Goal: Communication & Community: Answer question/provide support

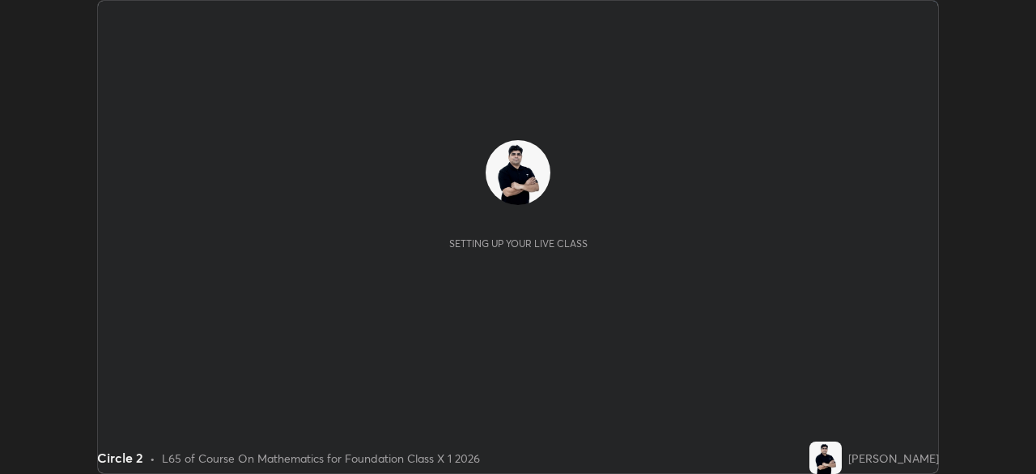
scroll to position [474, 1036]
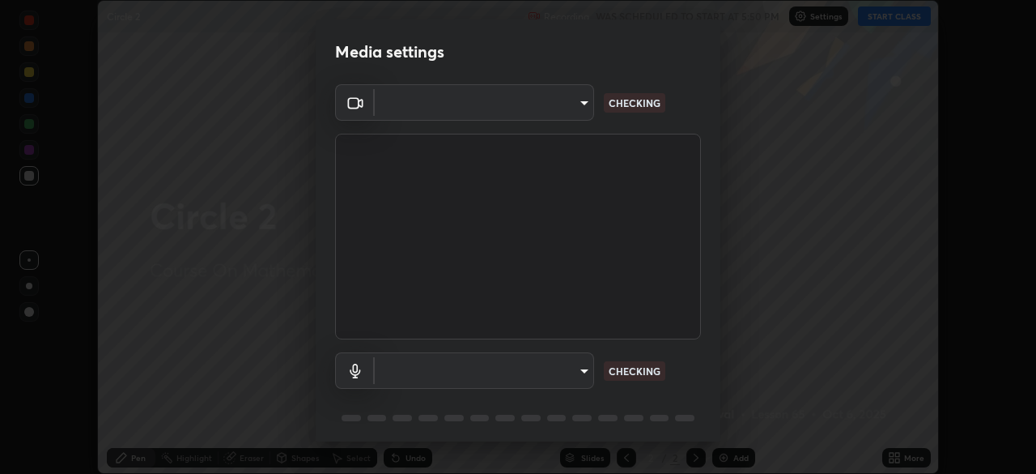
type input "7db3104c3122a209b332b64619111aa91615a24fb0de166504fa5909fce8eb30"
click at [487, 370] on body "Erase all Circle 2 Recording WAS SCHEDULED TO START AT 5:50 PM Settings START C…" at bounding box center [518, 237] width 1036 height 474
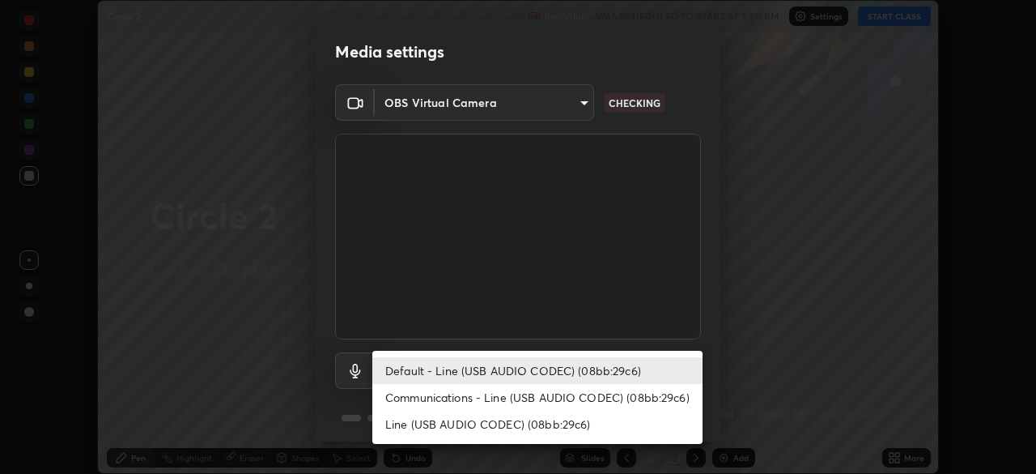
click at [479, 391] on li "Communications - Line (USB AUDIO CODEC) (08bb:29c6)" at bounding box center [537, 397] width 330 height 27
type input "communications"
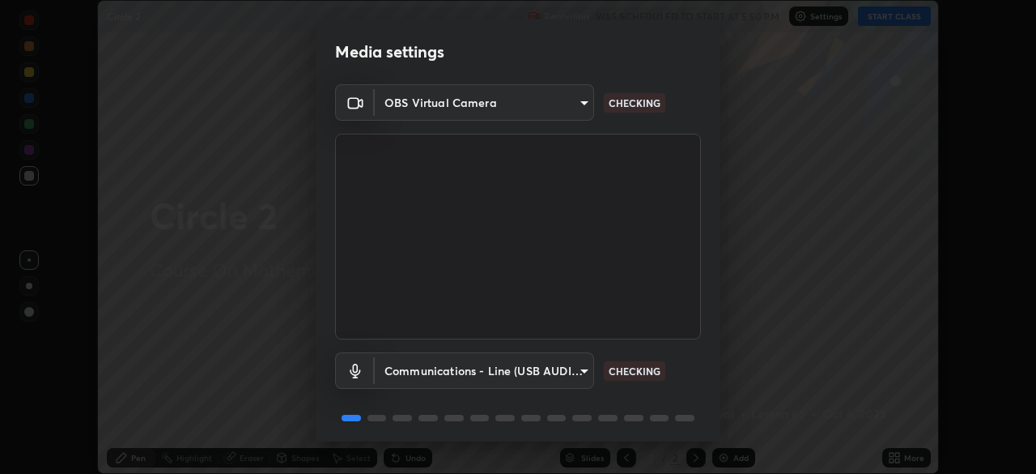
scroll to position [57, 0]
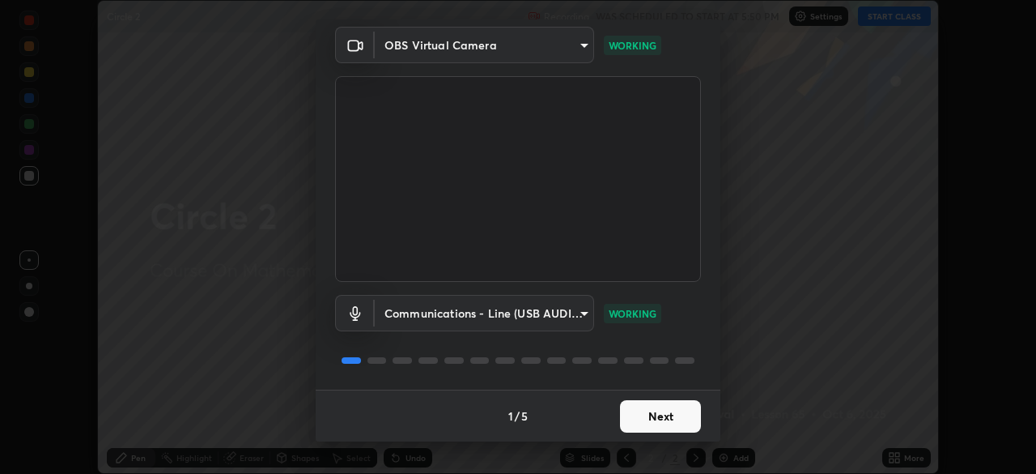
click at [649, 410] on button "Next" at bounding box center [660, 416] width 81 height 32
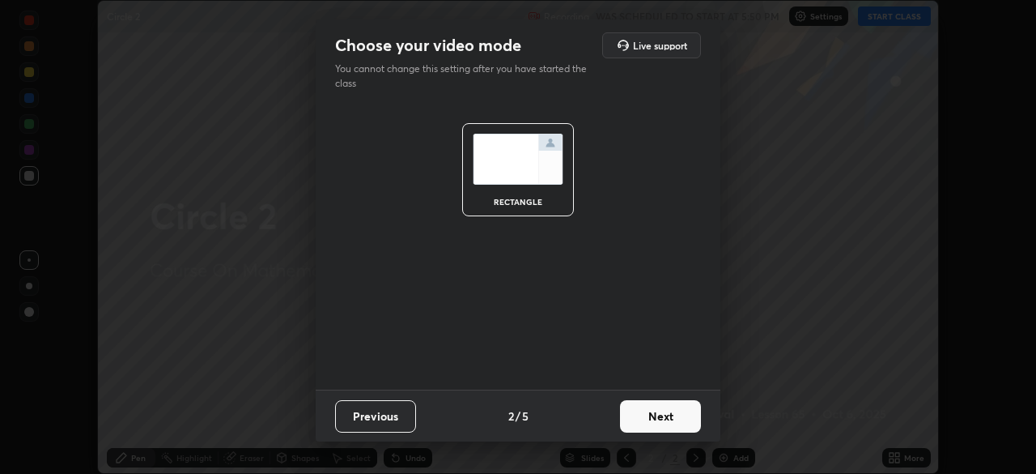
scroll to position [0, 0]
click at [654, 415] on button "Next" at bounding box center [660, 416] width 81 height 32
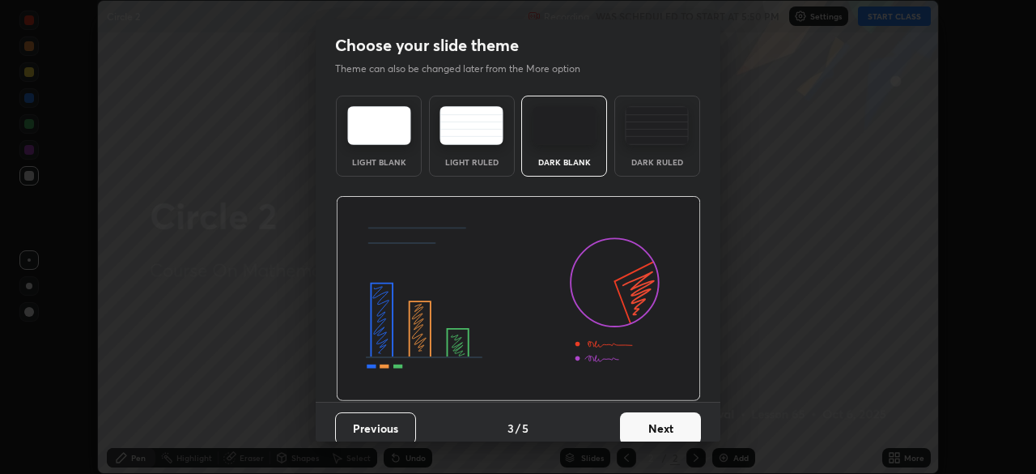
click at [663, 417] on button "Next" at bounding box center [660, 428] width 81 height 32
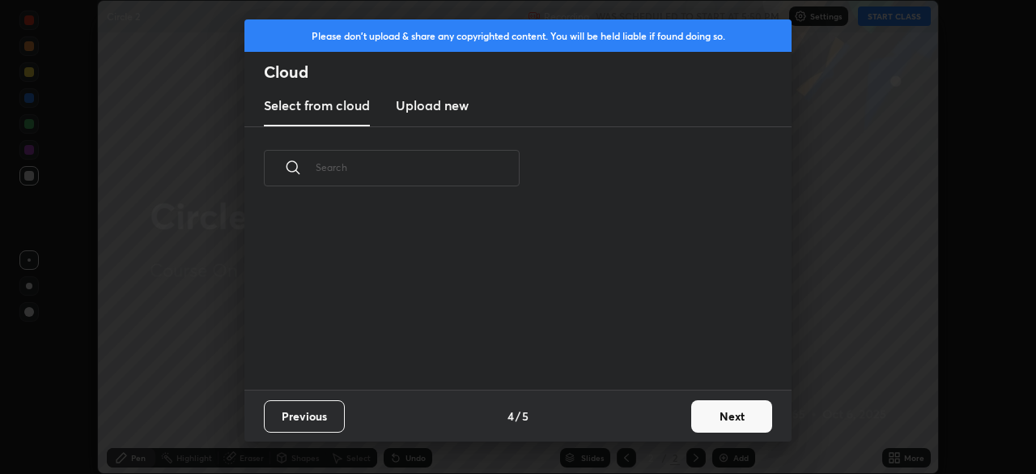
click at [700, 415] on button "Next" at bounding box center [731, 416] width 81 height 32
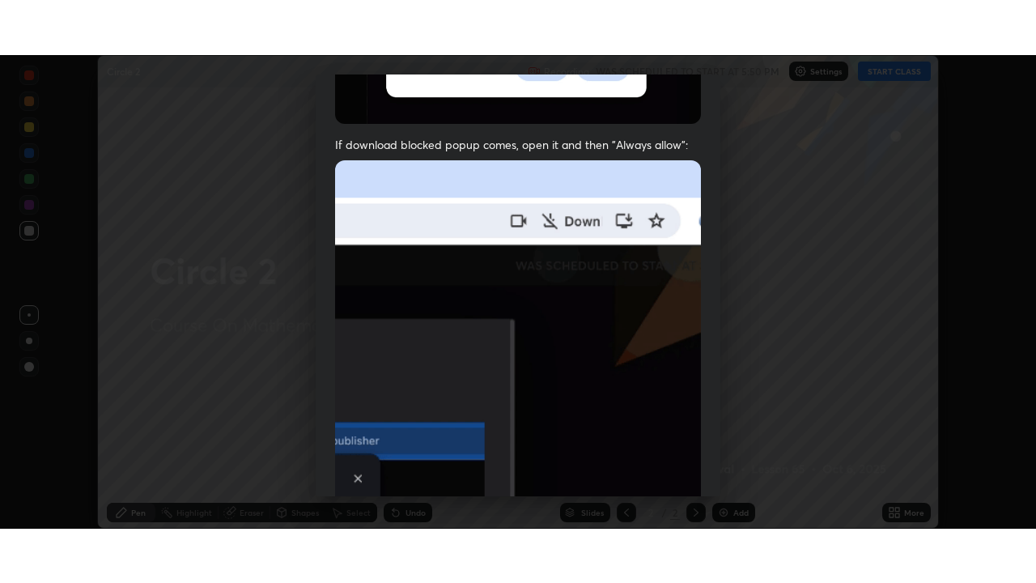
scroll to position [388, 0]
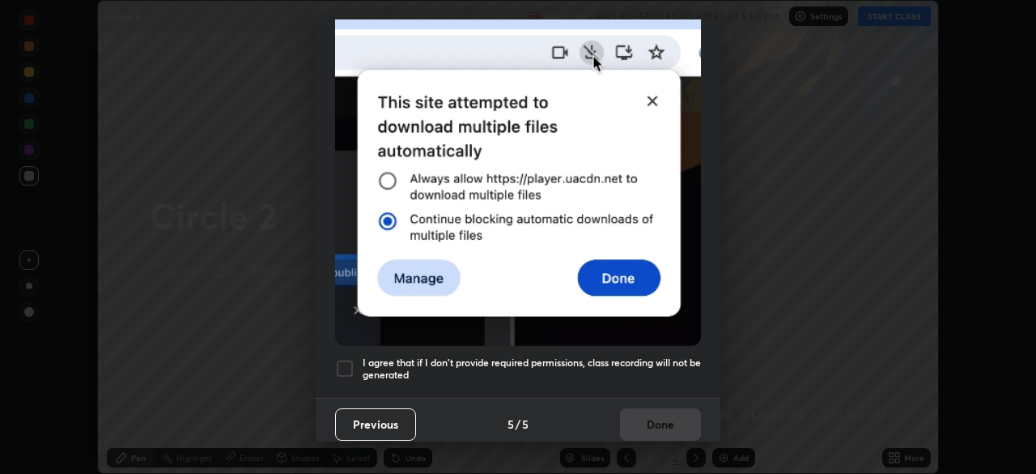
click at [345, 359] on div at bounding box center [344, 368] width 19 height 19
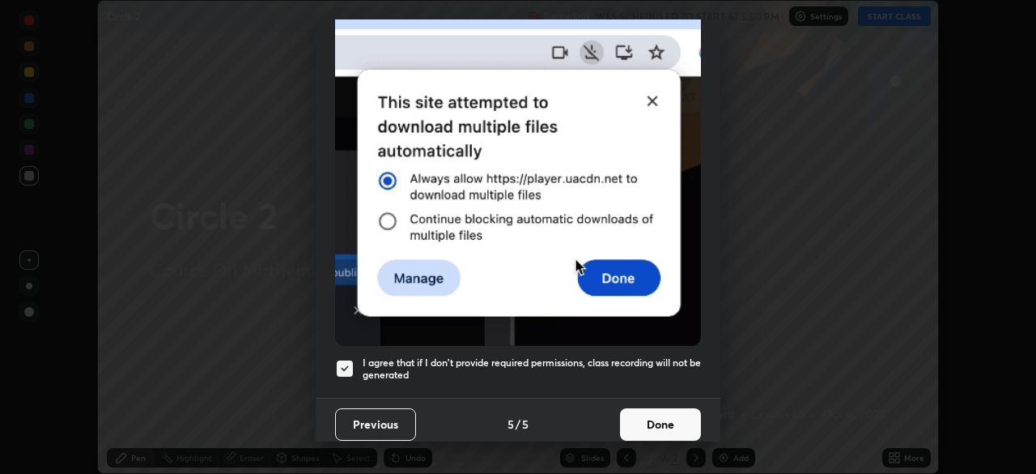
click at [658, 410] on button "Done" at bounding box center [660, 424] width 81 height 32
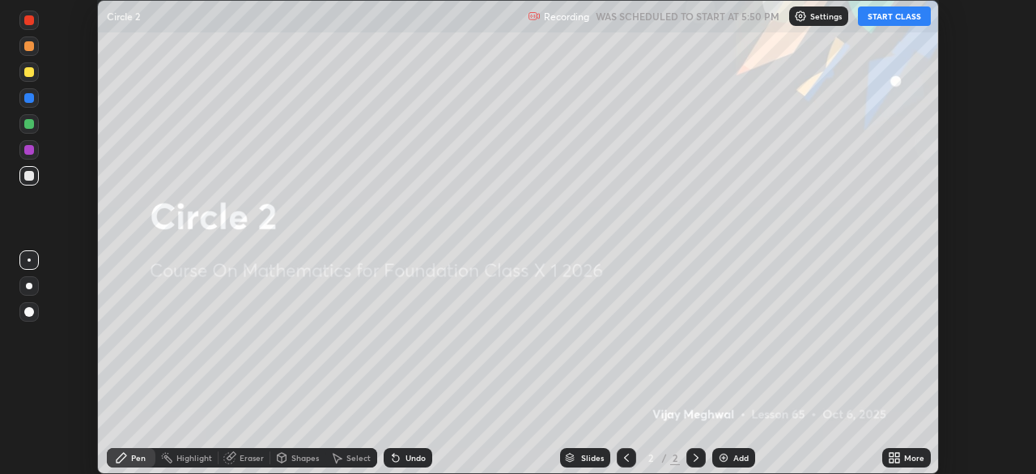
click at [895, 20] on button "START CLASS" at bounding box center [894, 15] width 73 height 19
click at [891, 458] on icon at bounding box center [892, 460] width 4 height 4
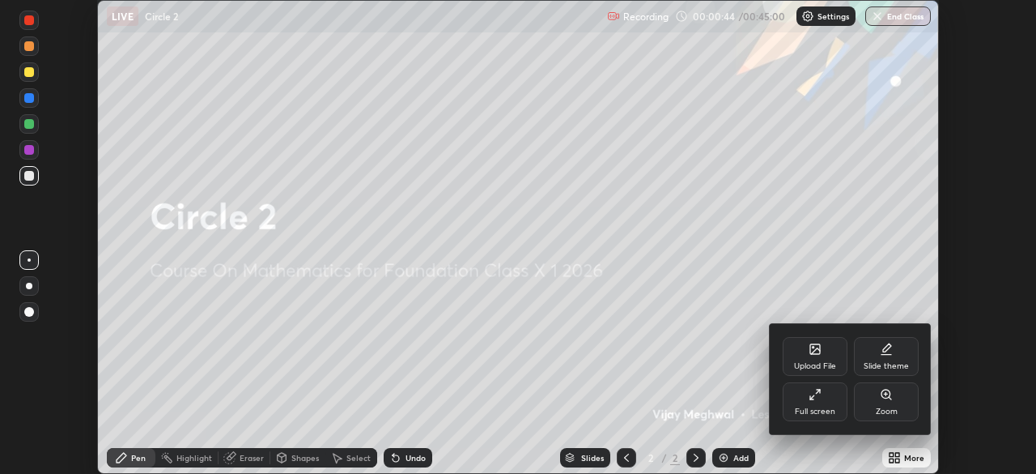
click at [815, 405] on div "Full screen" at bounding box center [815, 401] width 65 height 39
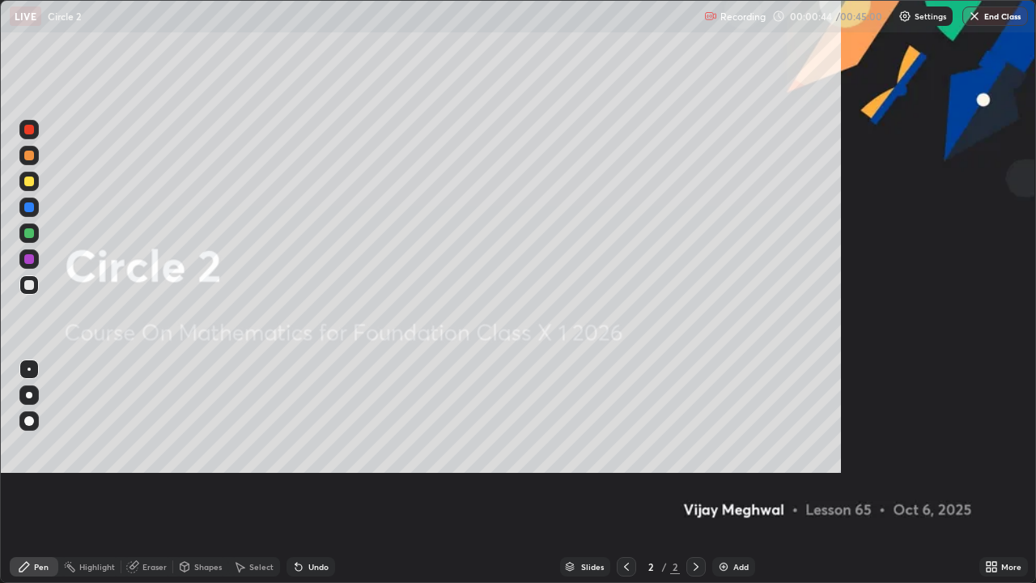
scroll to position [583, 1036]
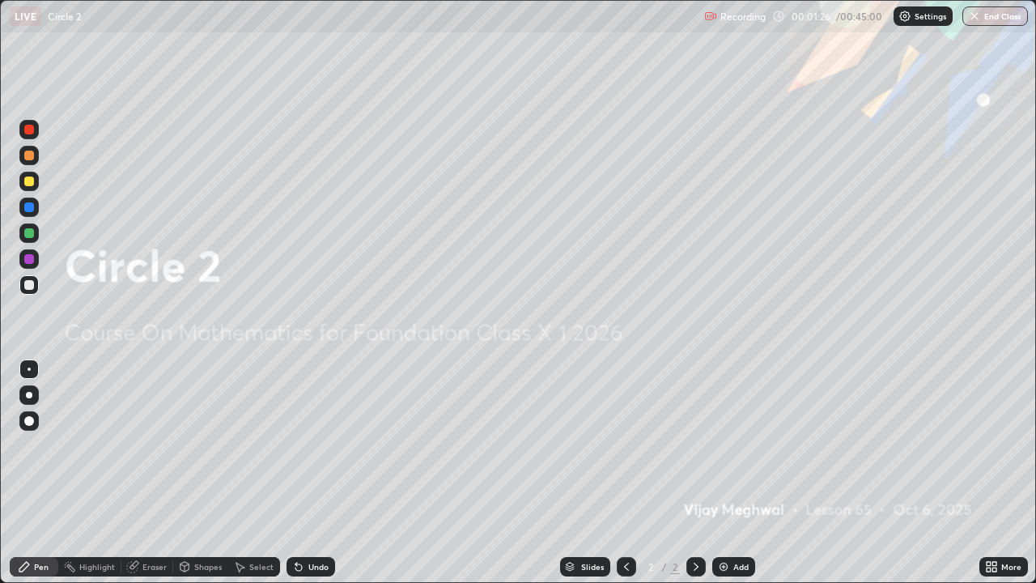
click at [742, 473] on div "Add" at bounding box center [741, 567] width 15 height 8
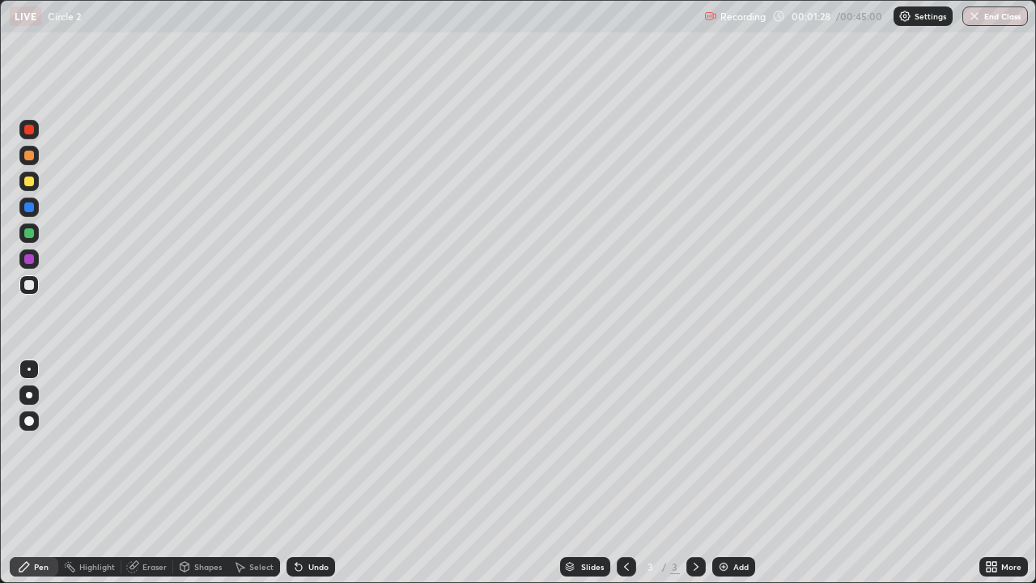
click at [207, 473] on div "Shapes" at bounding box center [208, 567] width 28 height 8
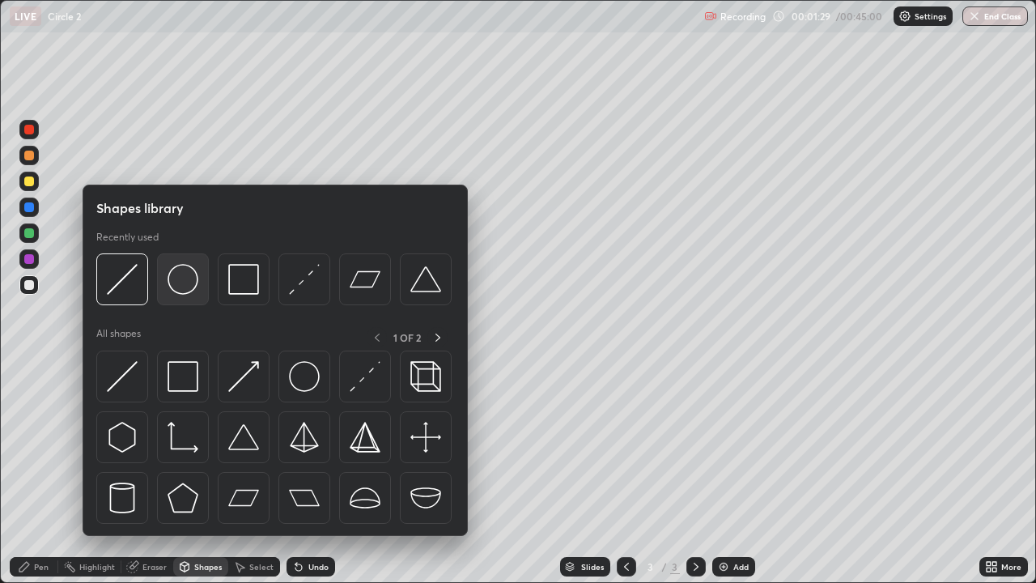
click at [182, 286] on img at bounding box center [183, 279] width 31 height 31
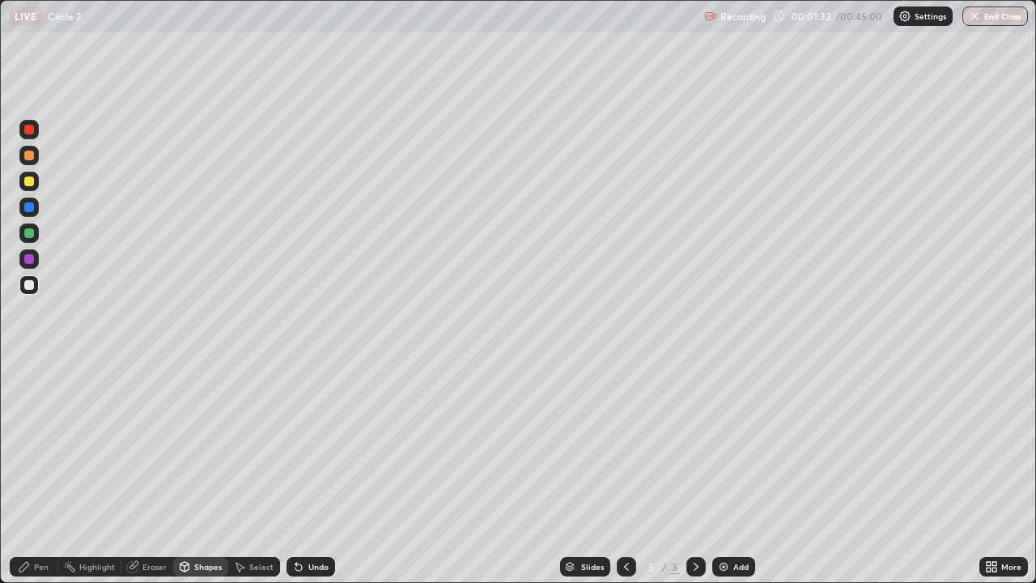
click at [210, 473] on div "Shapes" at bounding box center [208, 567] width 28 height 8
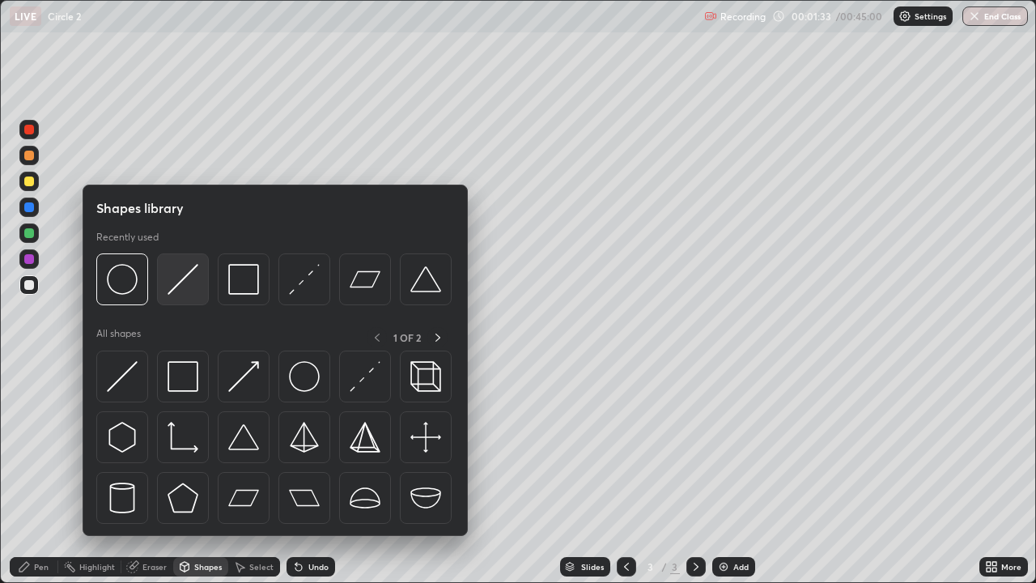
click at [187, 285] on img at bounding box center [183, 279] width 31 height 31
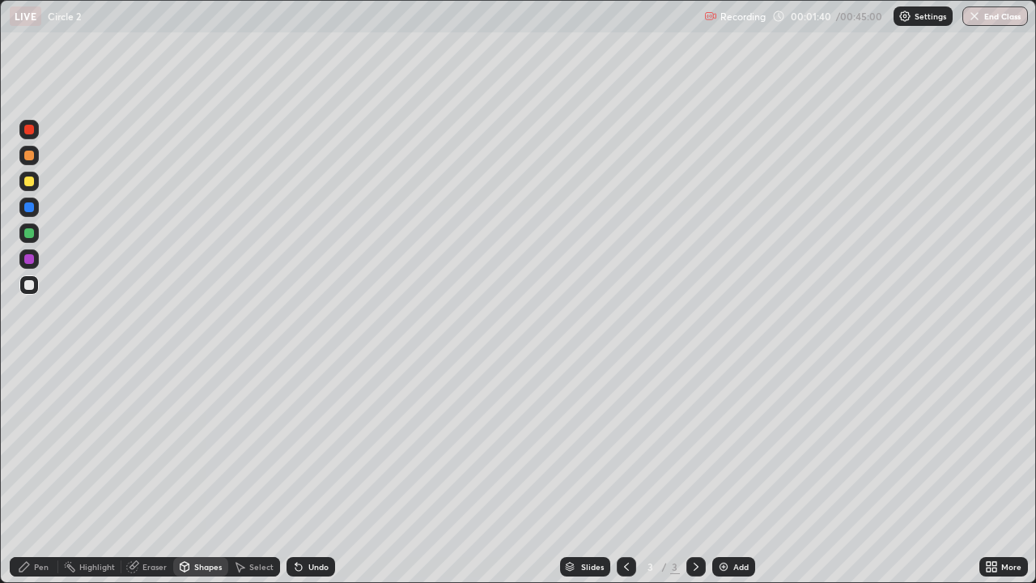
click at [34, 473] on div "Pen" at bounding box center [41, 567] width 15 height 8
click at [210, 473] on div "Shapes" at bounding box center [208, 567] width 28 height 8
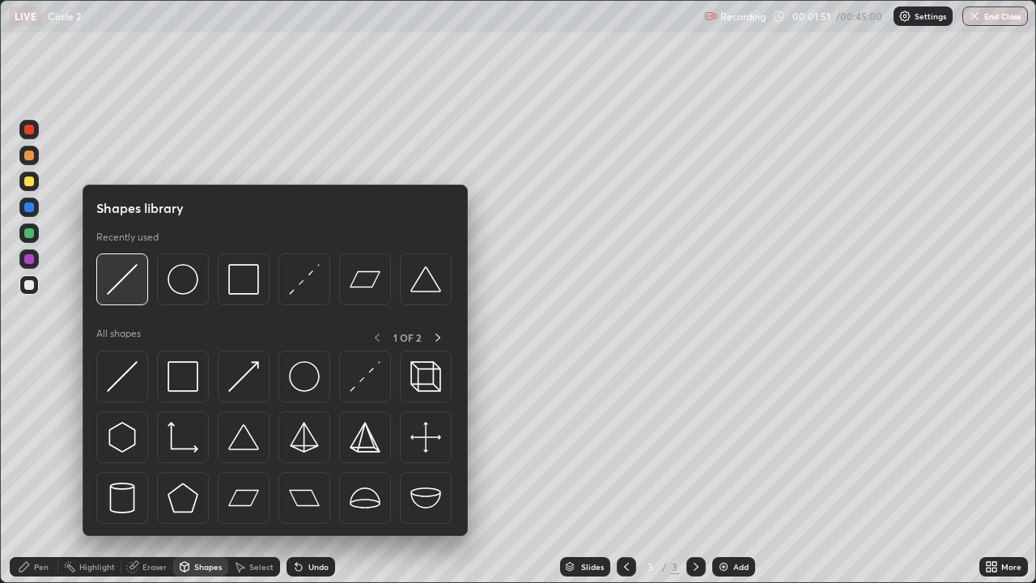
click at [127, 279] on img at bounding box center [122, 279] width 31 height 31
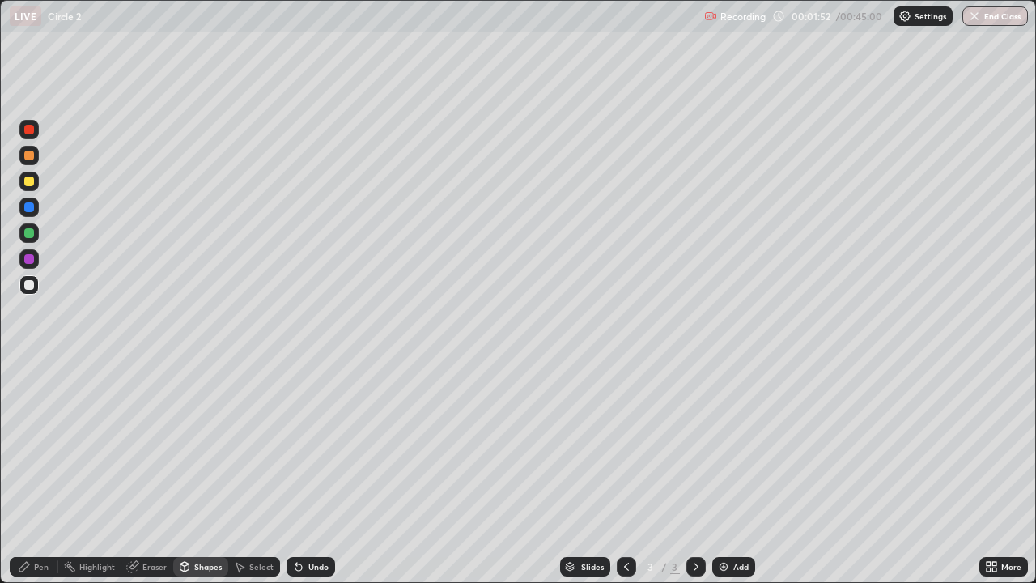
click at [31, 258] on div at bounding box center [29, 259] width 10 height 10
click at [40, 473] on div "Pen" at bounding box center [41, 567] width 15 height 8
click at [33, 188] on div at bounding box center [28, 181] width 19 height 19
click at [155, 473] on div "Eraser" at bounding box center [154, 567] width 24 height 8
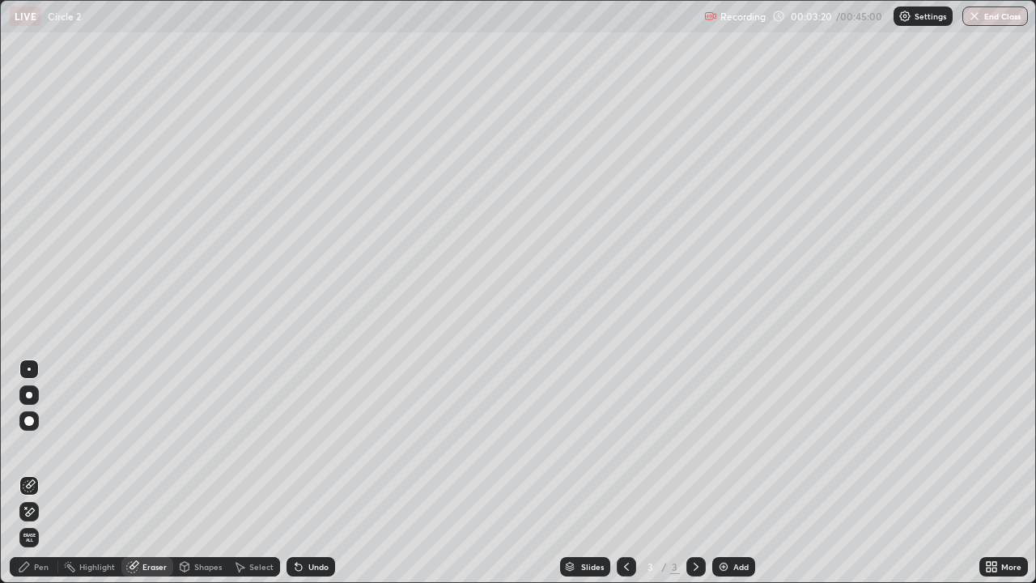
click at [42, 473] on div "Pen" at bounding box center [41, 567] width 15 height 8
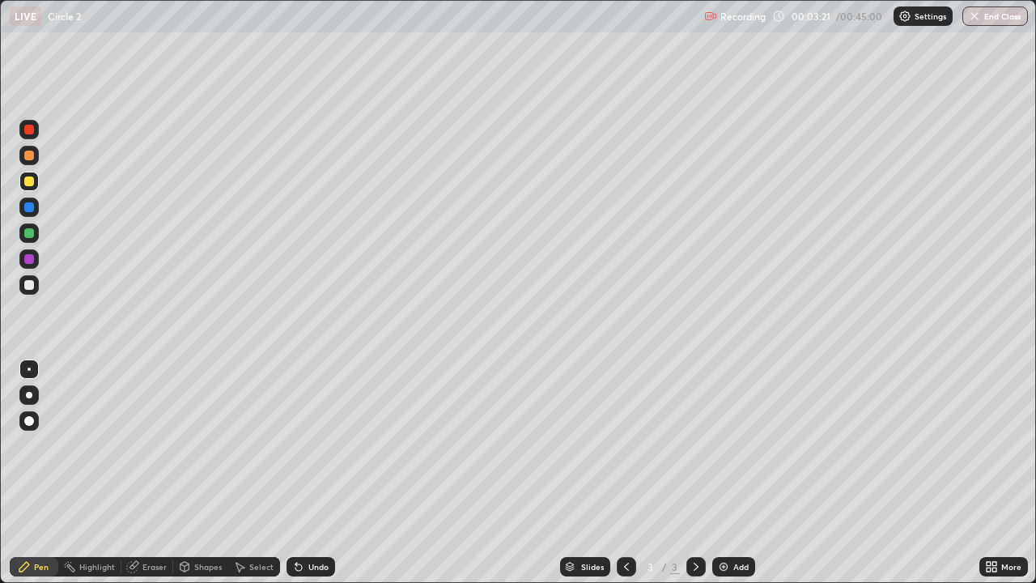
click at [44, 473] on div "Pen" at bounding box center [41, 567] width 15 height 8
click at [31, 152] on div at bounding box center [29, 156] width 10 height 10
click at [28, 233] on div at bounding box center [29, 233] width 10 height 10
click at [305, 473] on div "Undo" at bounding box center [311, 566] width 49 height 19
click at [746, 473] on div "Add" at bounding box center [741, 567] width 15 height 8
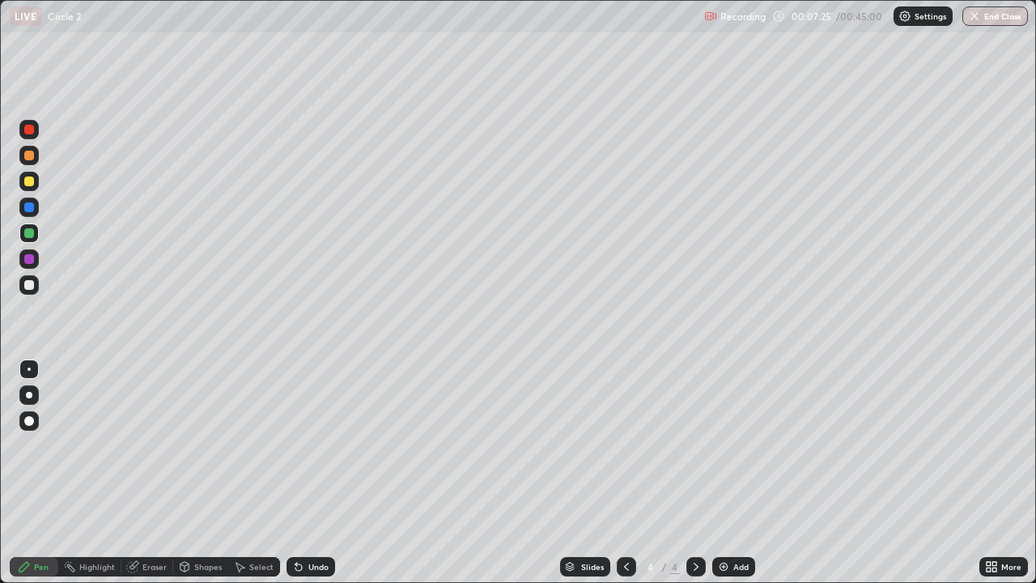
click at [31, 285] on div at bounding box center [29, 285] width 10 height 10
click at [210, 473] on div "Shapes" at bounding box center [208, 567] width 28 height 8
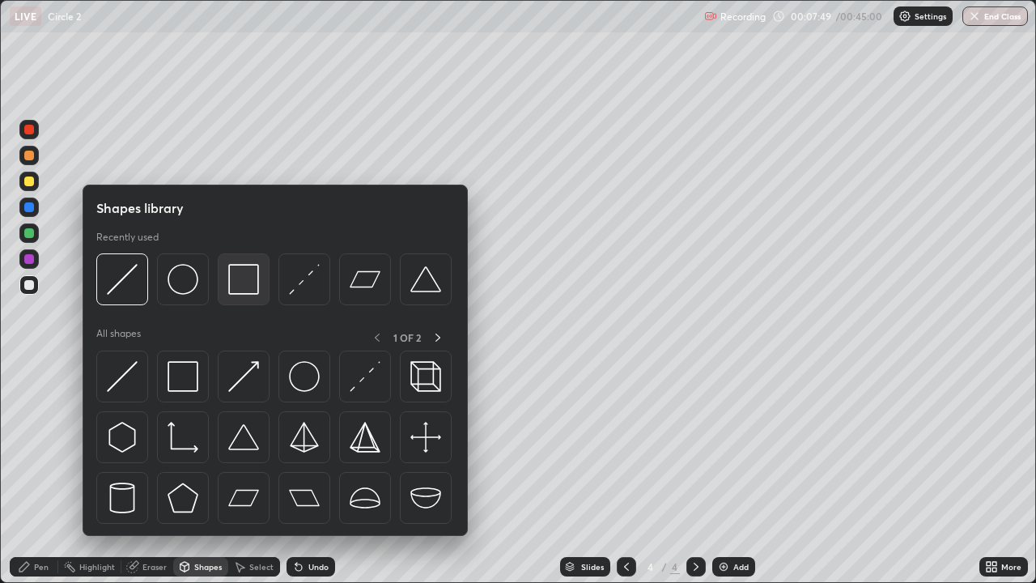
click at [241, 282] on img at bounding box center [243, 279] width 31 height 31
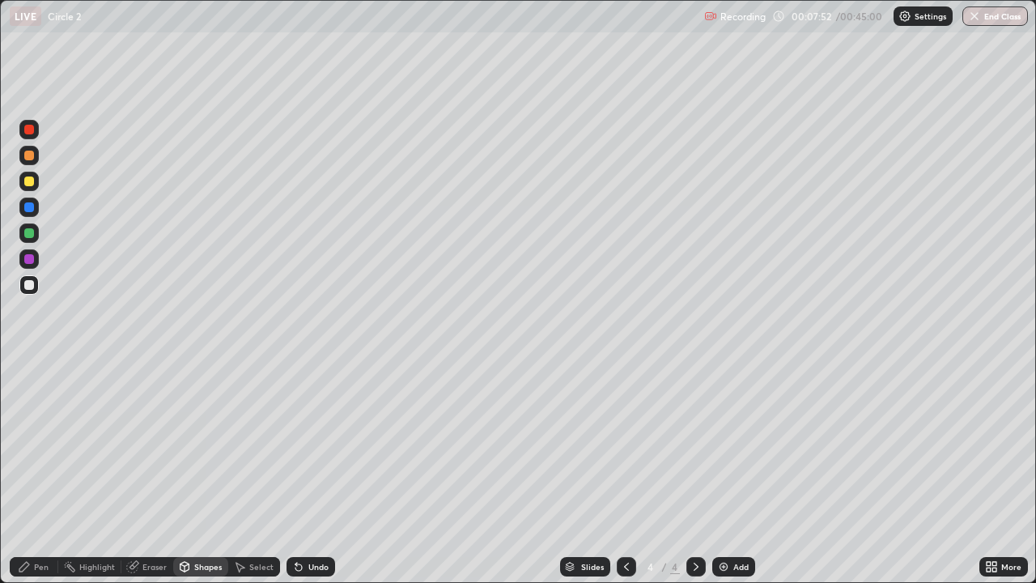
click at [210, 473] on div "Shapes" at bounding box center [208, 567] width 28 height 8
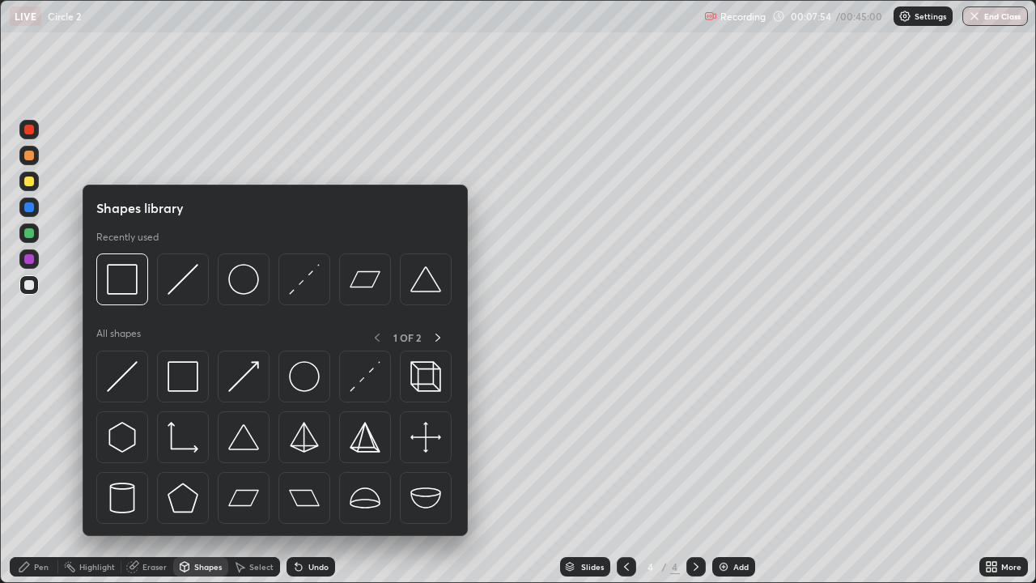
click at [25, 257] on div at bounding box center [29, 259] width 10 height 10
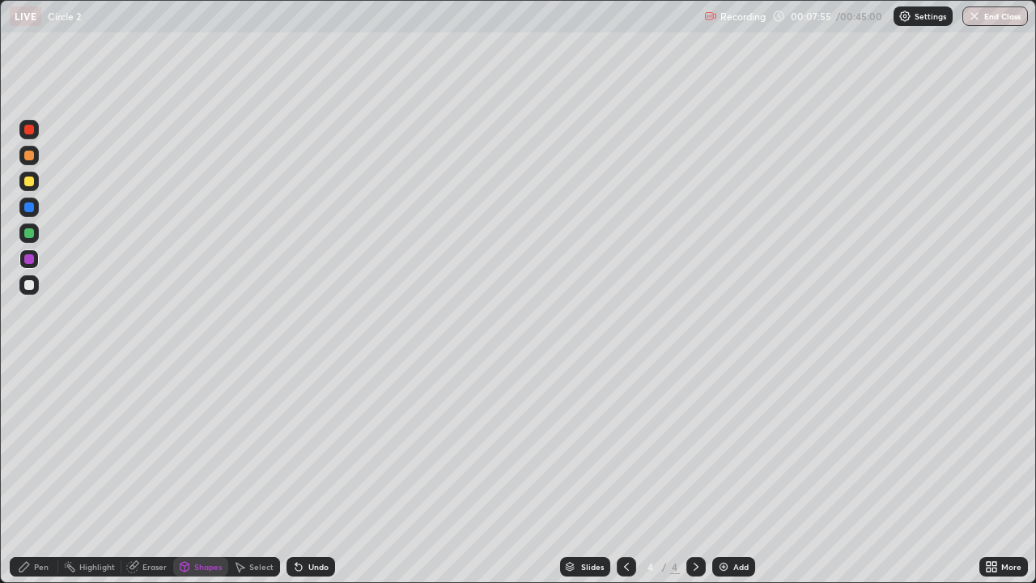
click at [36, 473] on div "Pen" at bounding box center [41, 567] width 15 height 8
click at [45, 473] on div "Pen" at bounding box center [41, 567] width 15 height 8
click at [25, 287] on div at bounding box center [29, 285] width 10 height 10
click at [25, 183] on div at bounding box center [29, 182] width 10 height 10
click at [29, 156] on div at bounding box center [29, 156] width 10 height 10
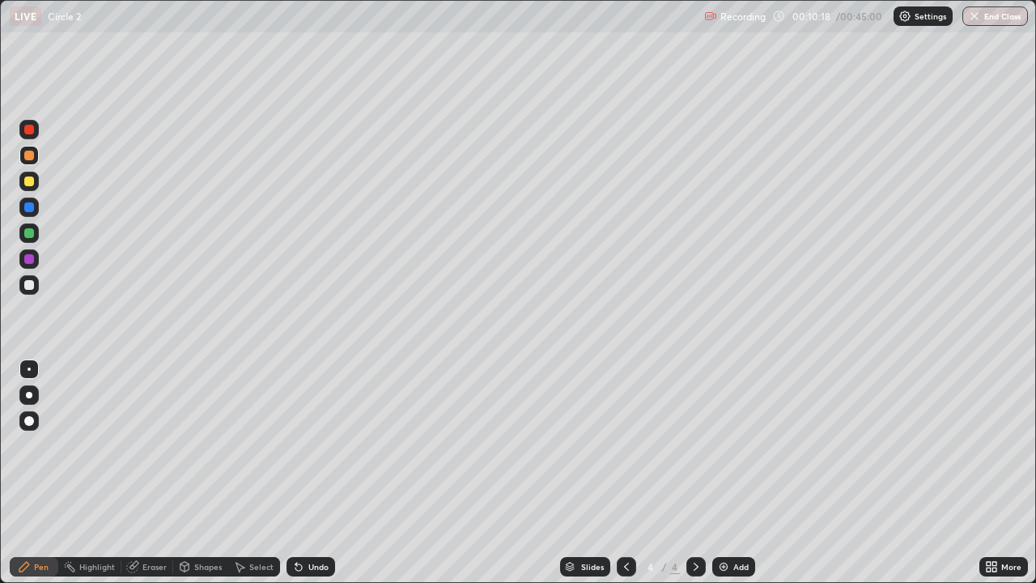
click at [26, 232] on div at bounding box center [29, 233] width 10 height 10
click at [316, 473] on div "Undo" at bounding box center [318, 567] width 20 height 8
click at [313, 473] on div "Undo" at bounding box center [311, 566] width 49 height 19
click at [23, 155] on div at bounding box center [28, 155] width 19 height 19
click at [741, 473] on div "Add" at bounding box center [741, 567] width 15 height 8
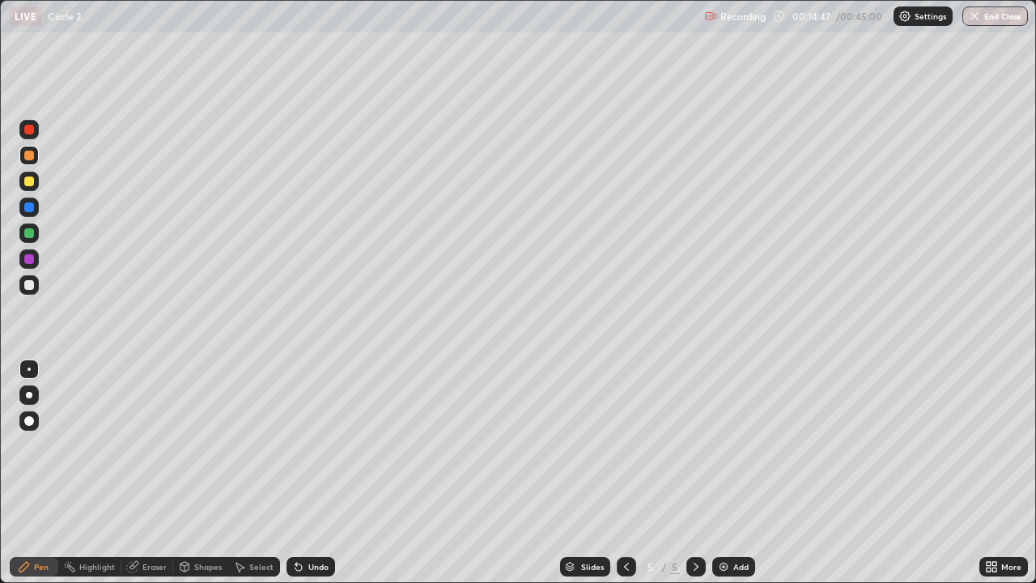
click at [215, 473] on div "Shapes" at bounding box center [200, 566] width 55 height 19
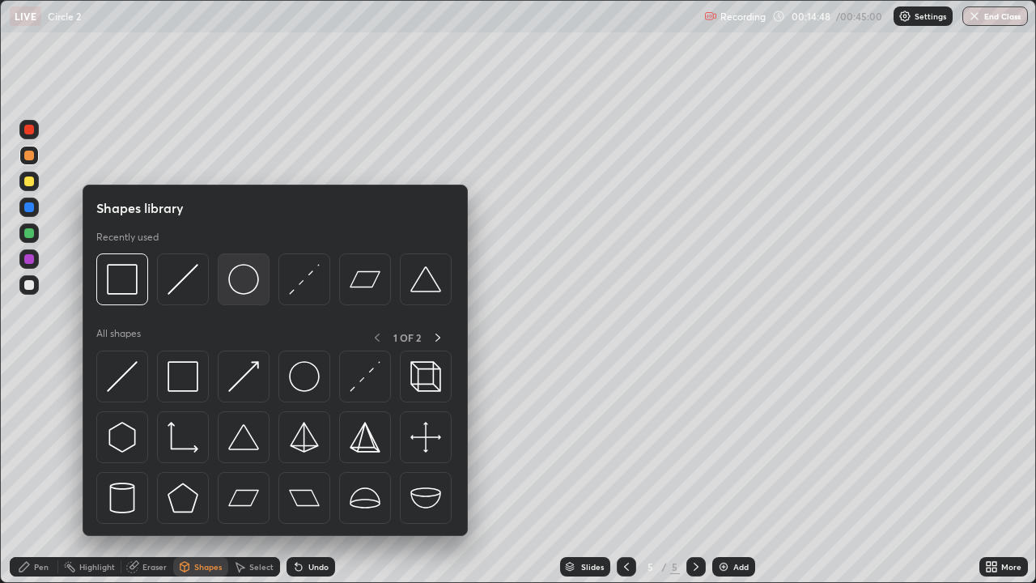
click at [249, 285] on img at bounding box center [243, 279] width 31 height 31
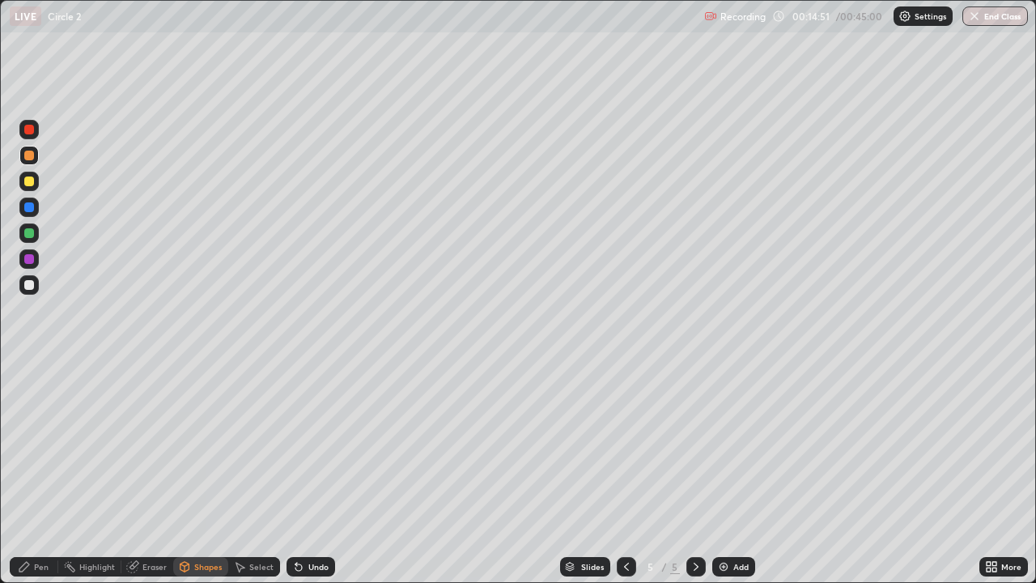
click at [212, 473] on div "Shapes" at bounding box center [208, 567] width 28 height 8
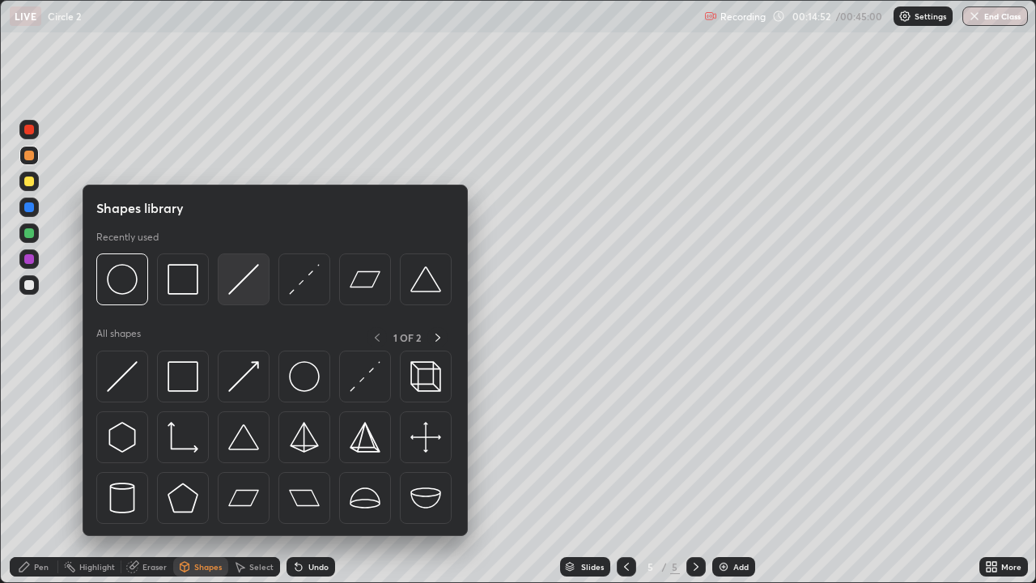
click at [241, 283] on img at bounding box center [243, 279] width 31 height 31
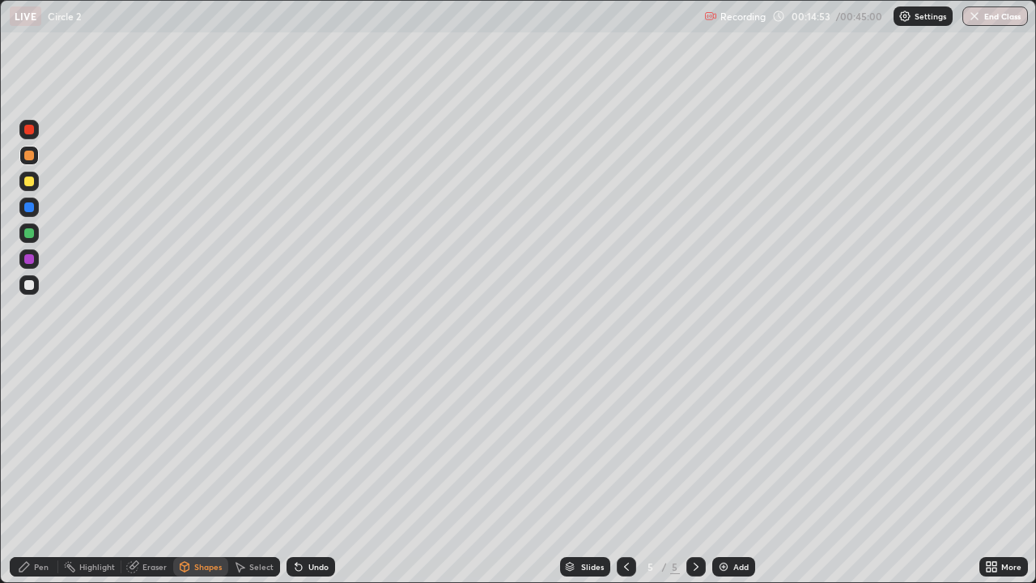
click at [25, 283] on div at bounding box center [29, 285] width 10 height 10
click at [49, 473] on div "Pen" at bounding box center [34, 566] width 49 height 19
click at [22, 183] on div at bounding box center [28, 181] width 19 height 19
click at [305, 473] on div "Undo" at bounding box center [311, 566] width 49 height 19
click at [308, 473] on div "Undo" at bounding box center [318, 567] width 20 height 8
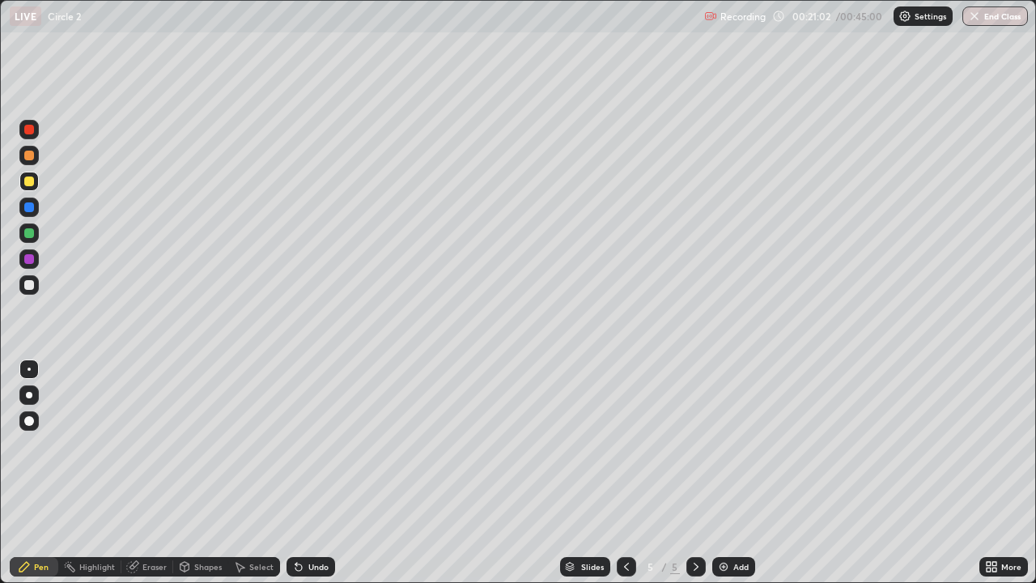
click at [734, 473] on div "Add" at bounding box center [741, 567] width 15 height 8
click at [197, 473] on div "Shapes" at bounding box center [208, 567] width 28 height 8
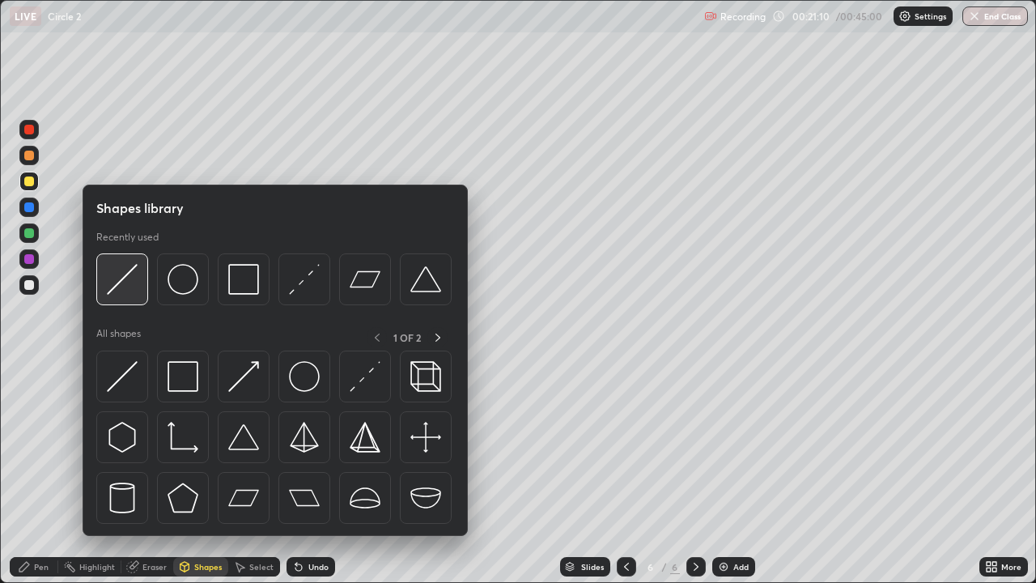
click at [130, 286] on img at bounding box center [122, 279] width 31 height 31
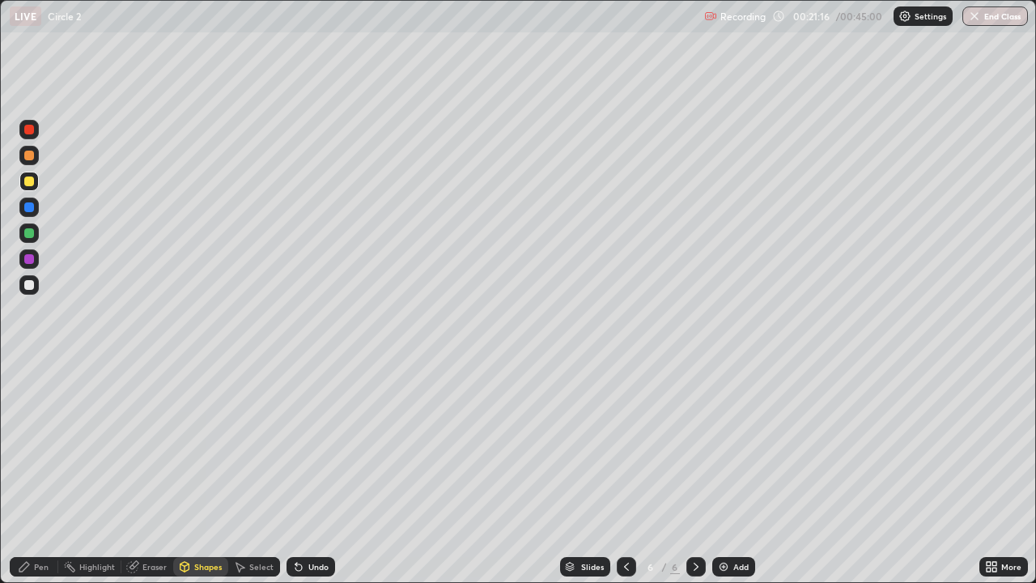
click at [200, 473] on div "Shapes" at bounding box center [208, 567] width 28 height 8
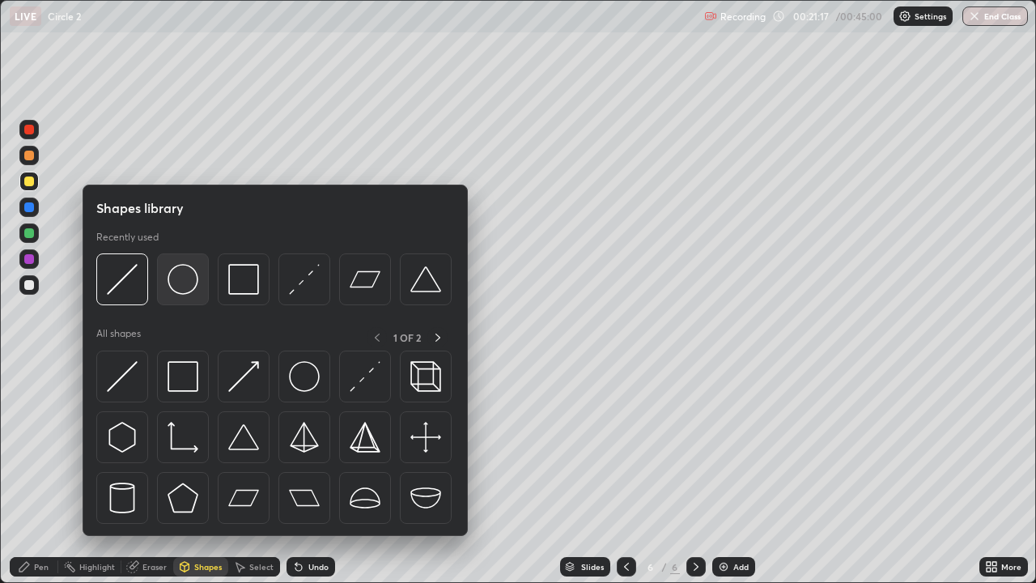
click at [191, 282] on img at bounding box center [183, 279] width 31 height 31
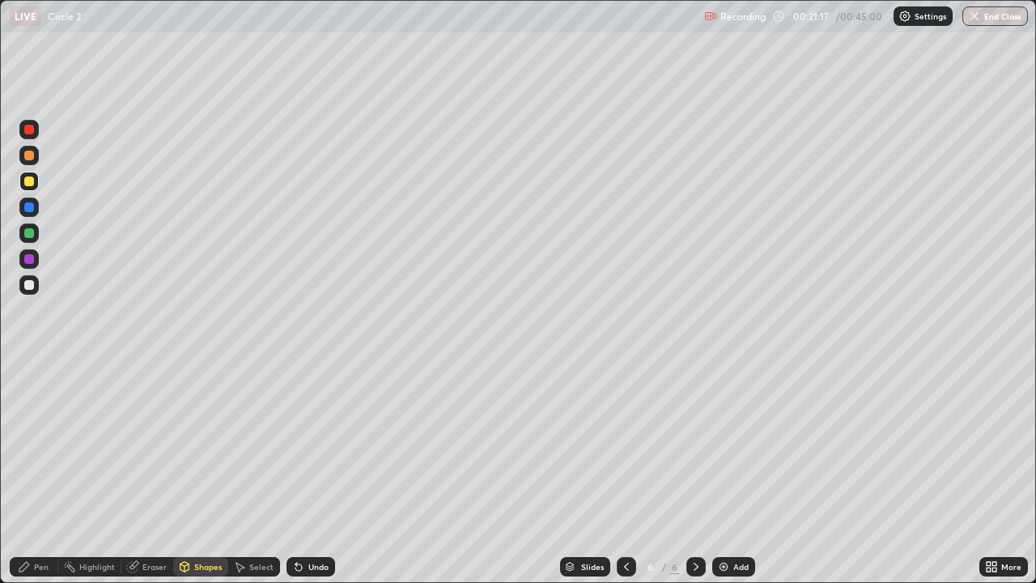
click at [24, 284] on div at bounding box center [29, 285] width 10 height 10
click at [263, 473] on div "Select" at bounding box center [261, 567] width 24 height 8
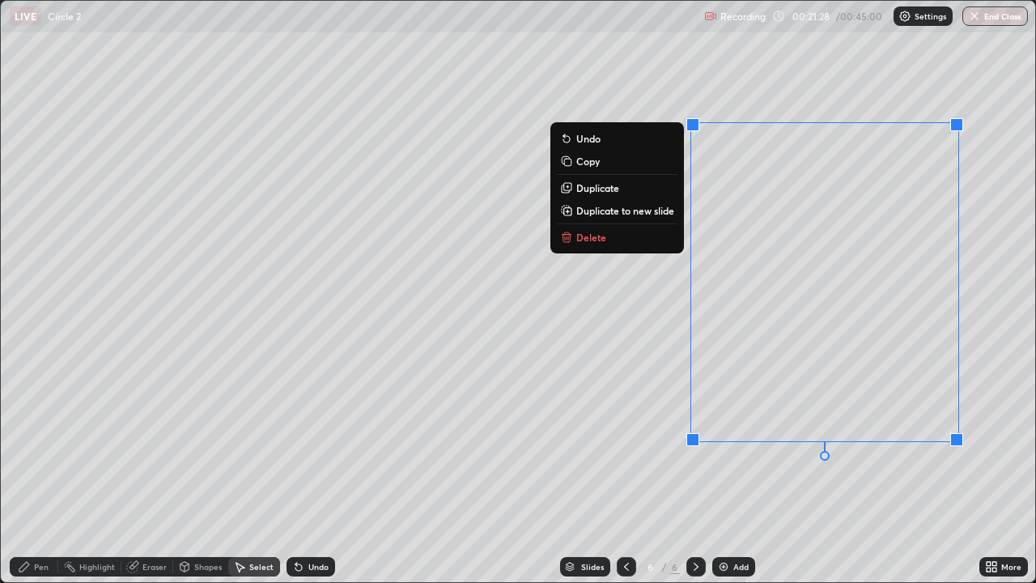
click at [775, 473] on div "0 ° Undo Copy Duplicate Duplicate to new slide Delete" at bounding box center [518, 291] width 1035 height 581
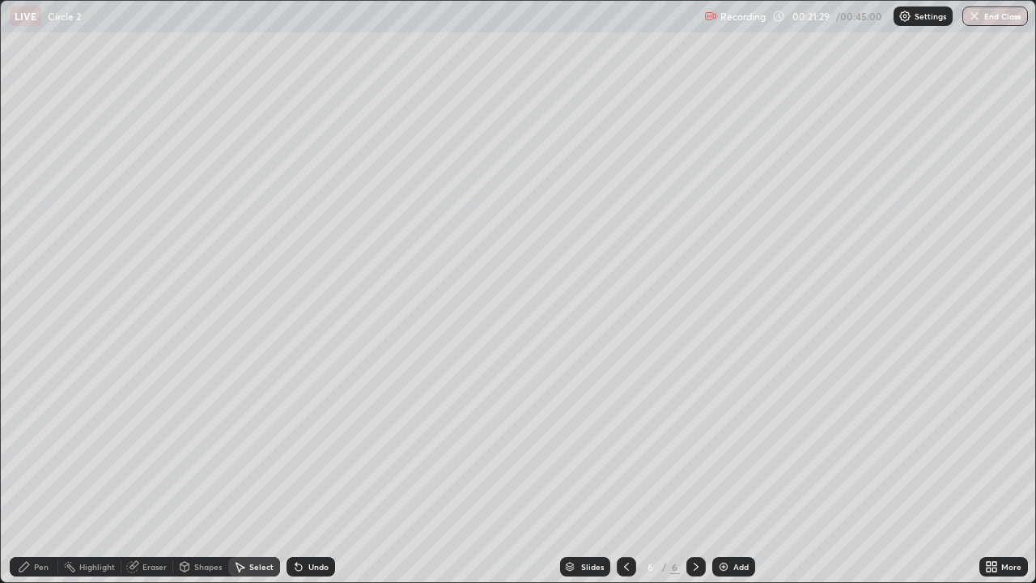
click at [313, 473] on div "Undo" at bounding box center [311, 566] width 49 height 19
click at [314, 473] on div "Undo" at bounding box center [318, 567] width 20 height 8
click at [43, 473] on div "Pen" at bounding box center [41, 567] width 15 height 8
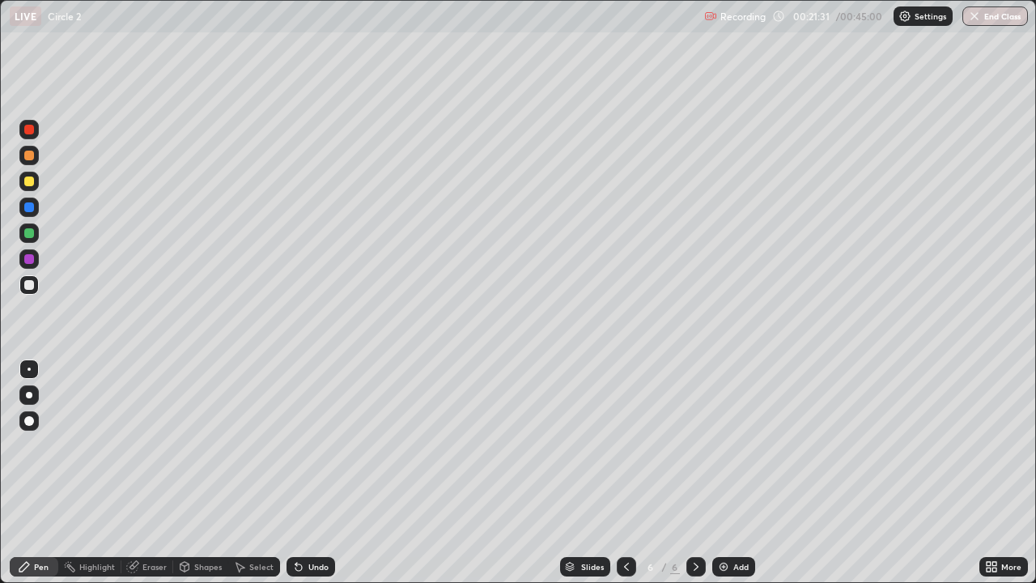
click at [27, 285] on div at bounding box center [29, 285] width 10 height 10
click at [206, 473] on div "Shapes" at bounding box center [208, 567] width 28 height 8
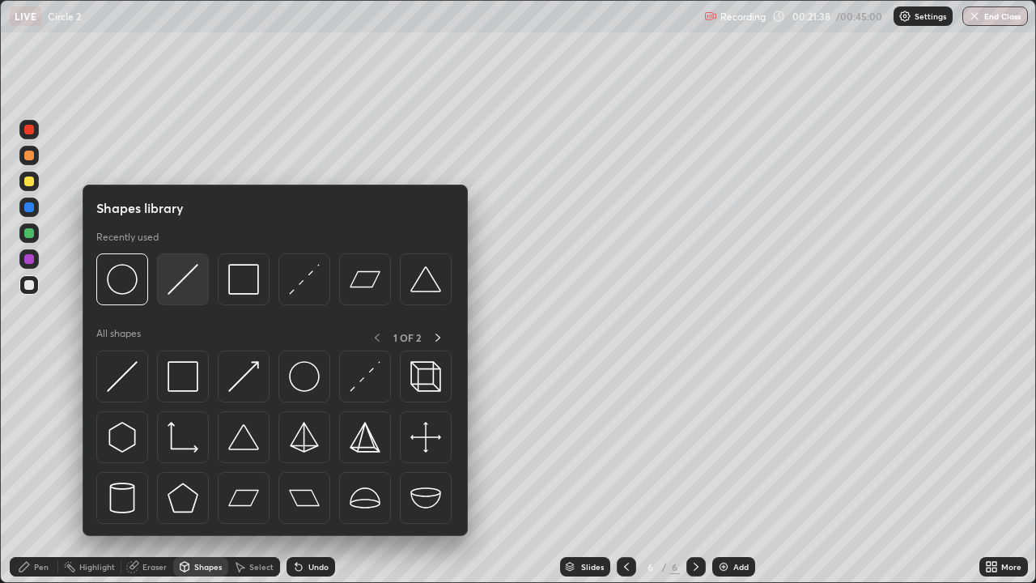
click at [195, 276] on img at bounding box center [183, 279] width 31 height 31
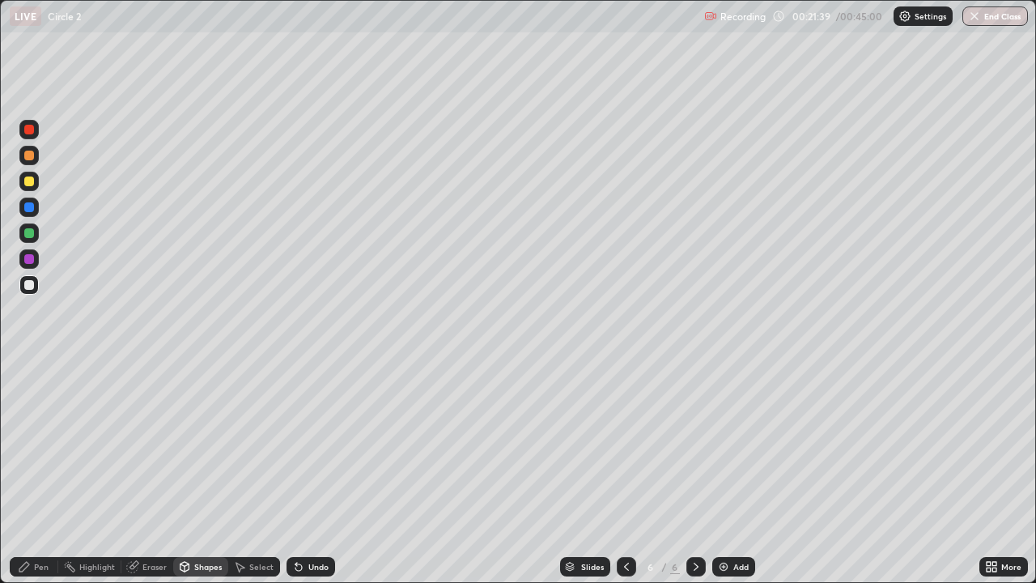
click at [32, 256] on div at bounding box center [29, 259] width 10 height 10
click at [43, 473] on div "Pen" at bounding box center [41, 567] width 15 height 8
click at [32, 154] on div at bounding box center [29, 156] width 10 height 10
click at [24, 181] on div at bounding box center [29, 182] width 10 height 10
click at [25, 158] on div at bounding box center [29, 156] width 10 height 10
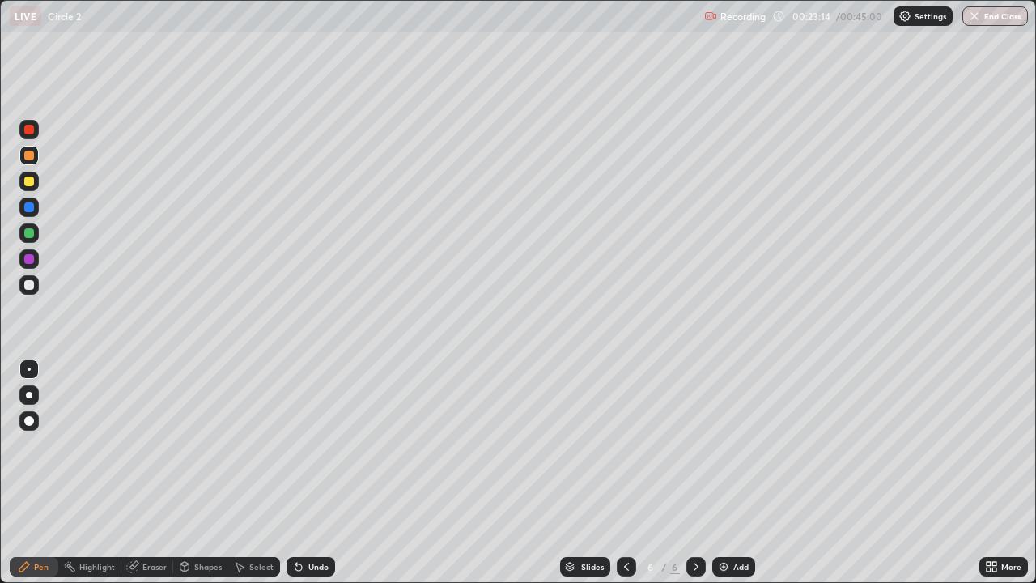
click at [26, 181] on div at bounding box center [29, 182] width 10 height 10
click at [28, 279] on div at bounding box center [28, 284] width 19 height 19
click at [746, 473] on div "Add" at bounding box center [733, 566] width 43 height 19
click at [205, 473] on div "Shapes" at bounding box center [208, 567] width 28 height 8
click at [30, 285] on div at bounding box center [29, 285] width 10 height 10
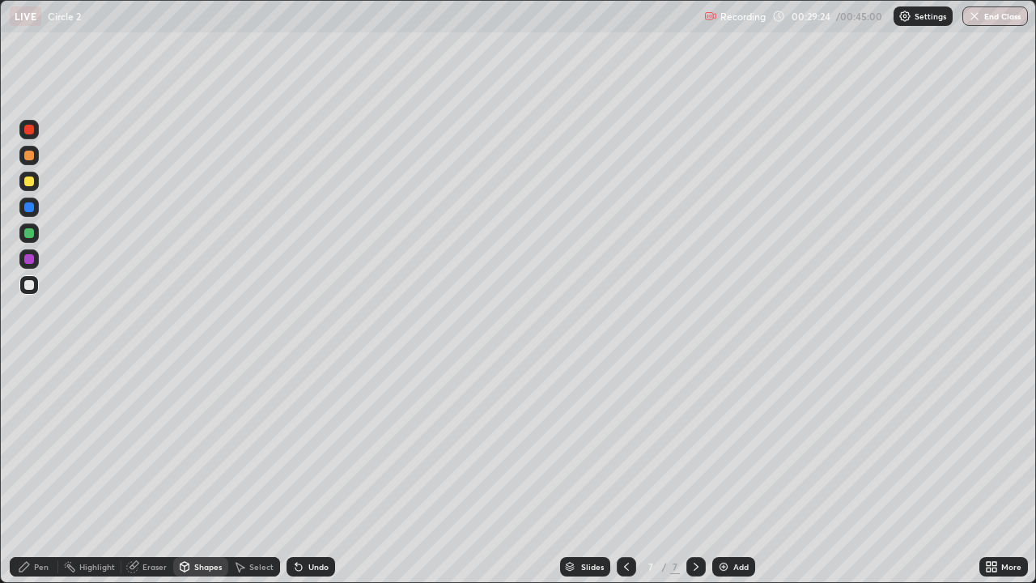
click at [207, 473] on div "Shapes" at bounding box center [208, 567] width 28 height 8
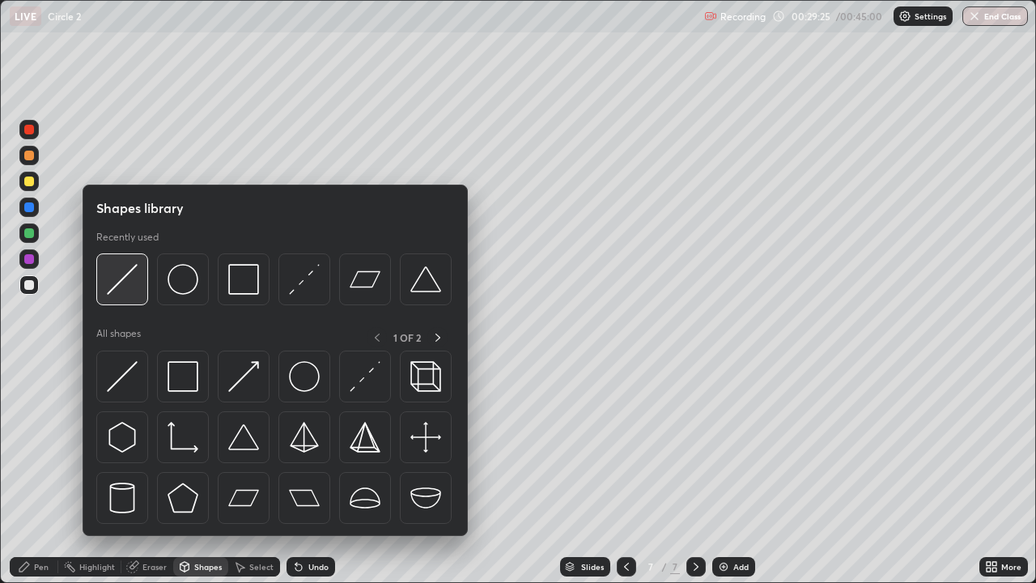
click at [128, 288] on img at bounding box center [122, 279] width 31 height 31
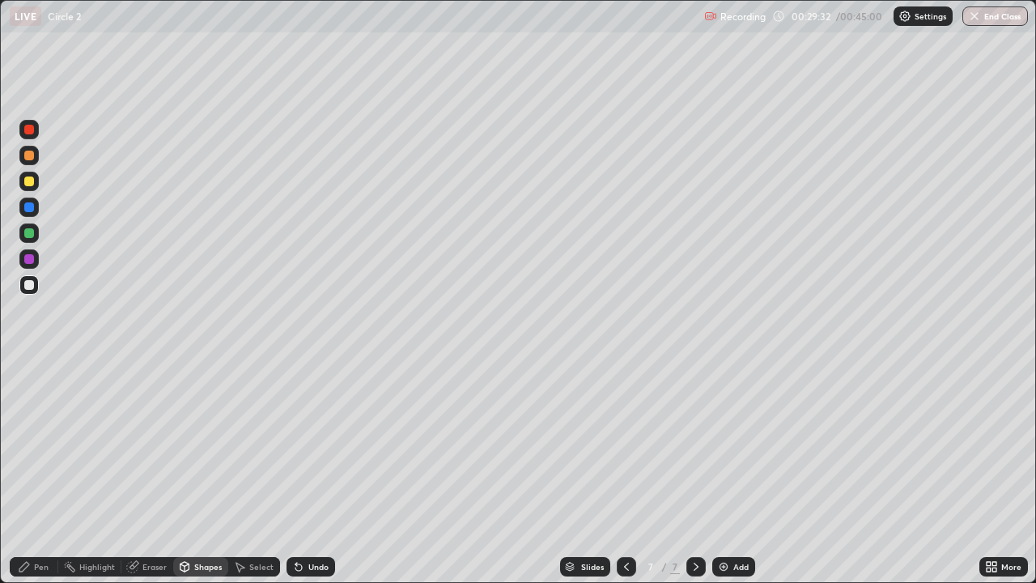
click at [40, 473] on div "Pen" at bounding box center [41, 567] width 15 height 8
click at [30, 259] on div at bounding box center [29, 259] width 10 height 10
click at [28, 283] on div at bounding box center [29, 285] width 10 height 10
click at [198, 473] on div "Shapes" at bounding box center [208, 567] width 28 height 8
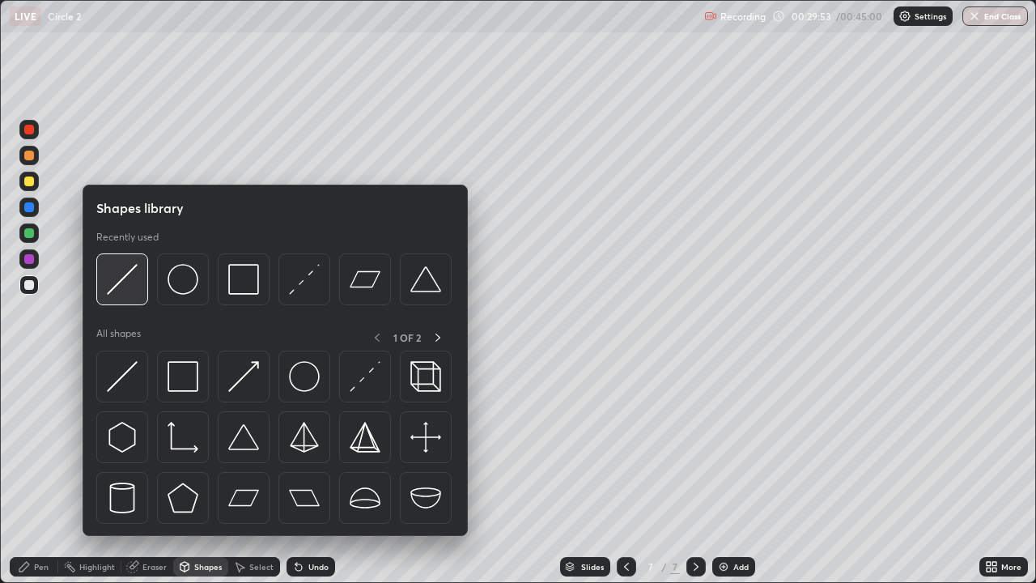
click at [120, 279] on img at bounding box center [122, 279] width 31 height 31
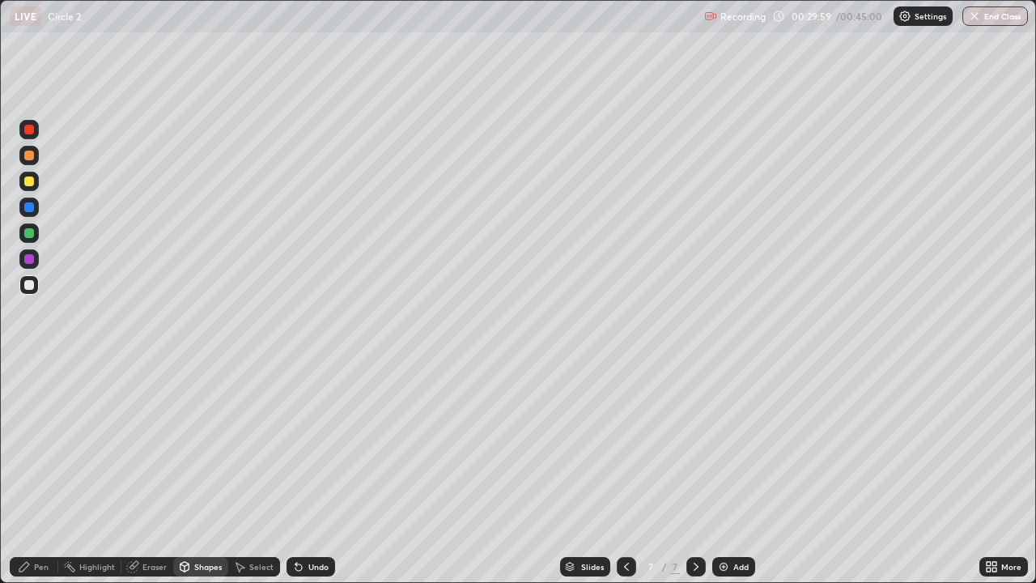
click at [49, 473] on div "Pen" at bounding box center [34, 566] width 49 height 19
click at [30, 185] on div at bounding box center [29, 182] width 10 height 10
click at [26, 289] on div at bounding box center [29, 285] width 10 height 10
click at [29, 182] on div at bounding box center [29, 182] width 10 height 10
click at [164, 473] on div "Eraser" at bounding box center [154, 567] width 24 height 8
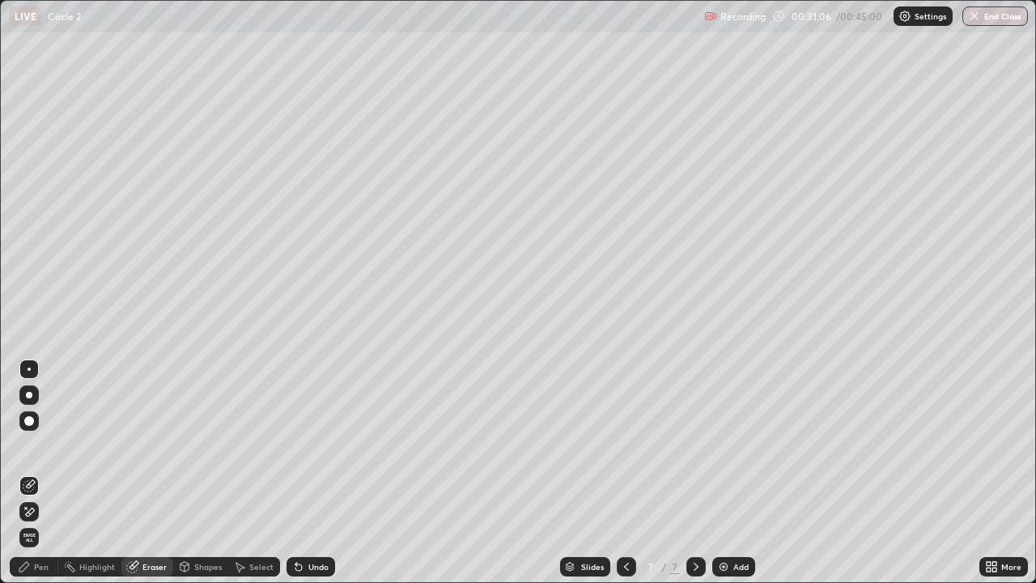
click at [40, 473] on div "Pen" at bounding box center [41, 567] width 15 height 8
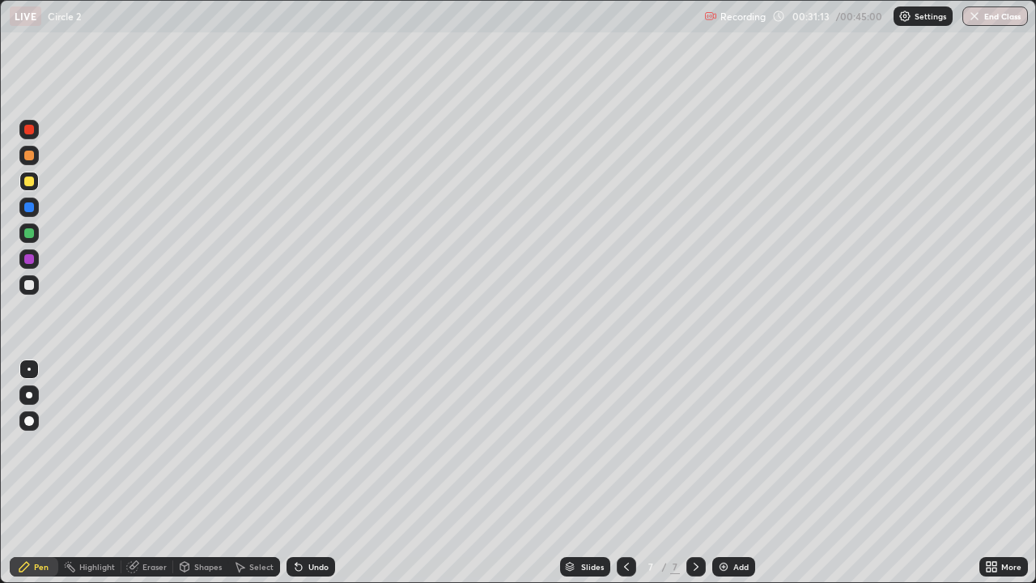
click at [160, 473] on div "Eraser" at bounding box center [154, 567] width 24 height 8
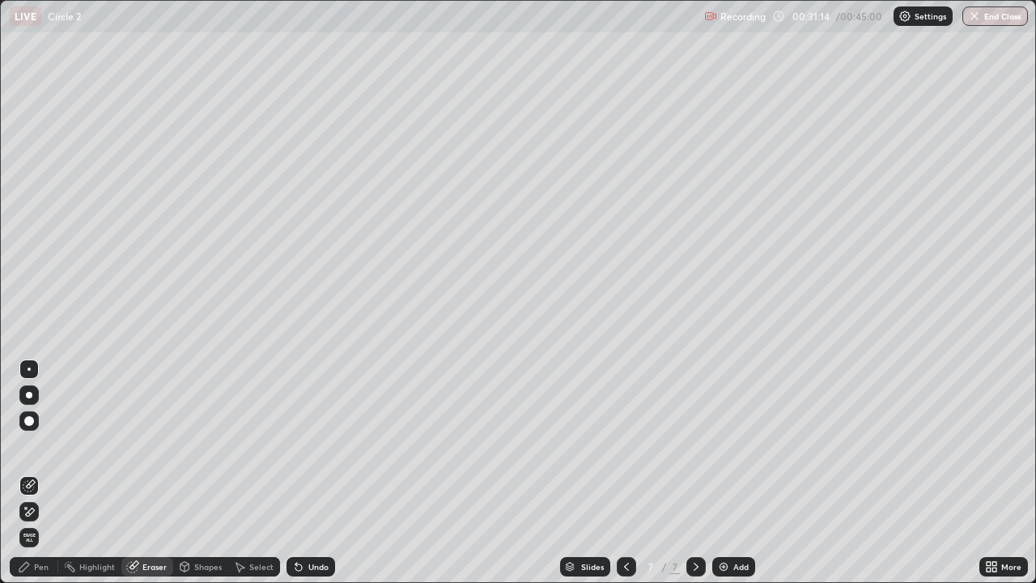
click at [45, 473] on div "Pen" at bounding box center [41, 567] width 15 height 8
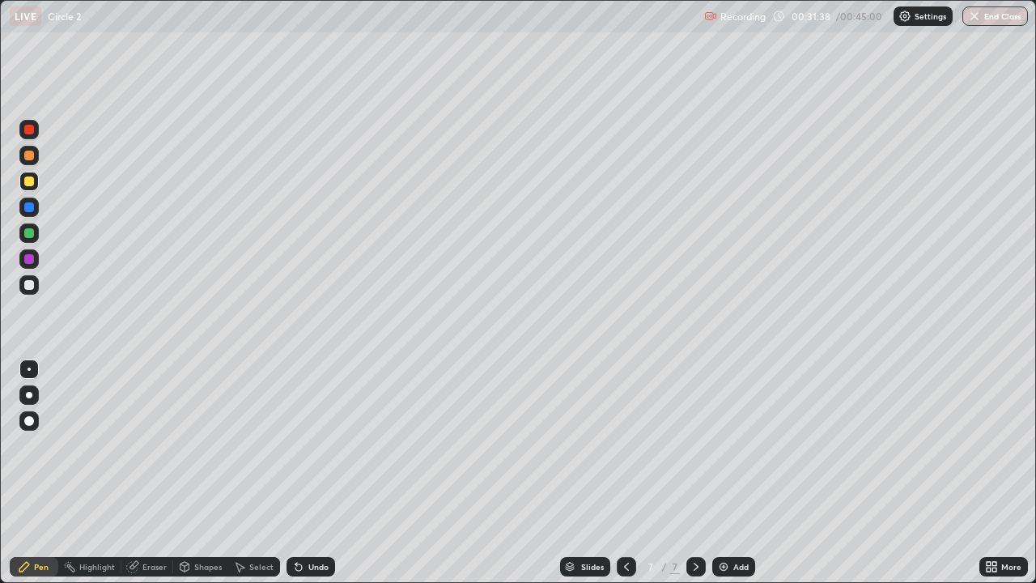
click at [28, 155] on div at bounding box center [29, 156] width 10 height 10
click at [159, 473] on div "Eraser" at bounding box center [147, 566] width 52 height 19
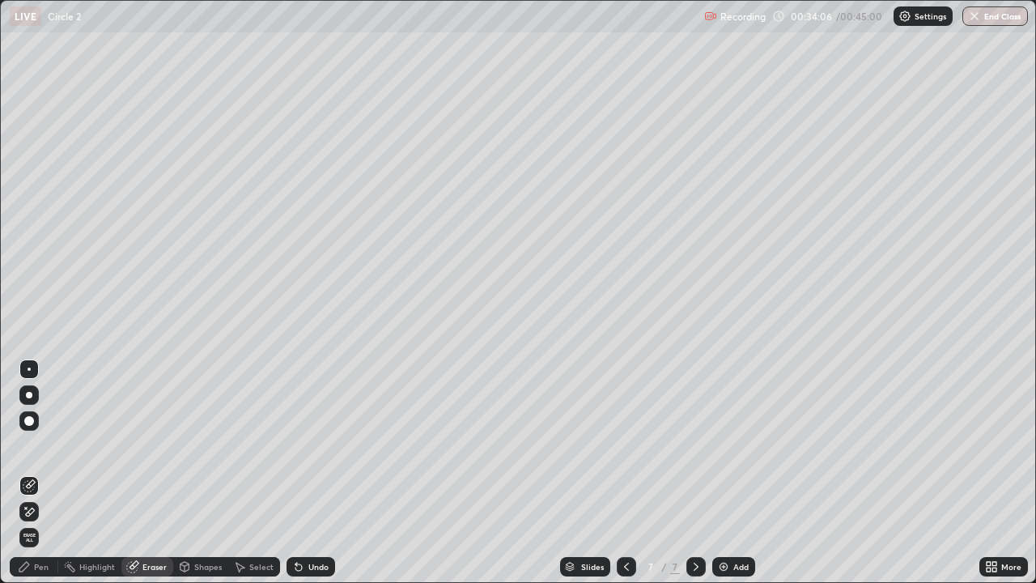
click at [37, 473] on div "Pen" at bounding box center [41, 567] width 15 height 8
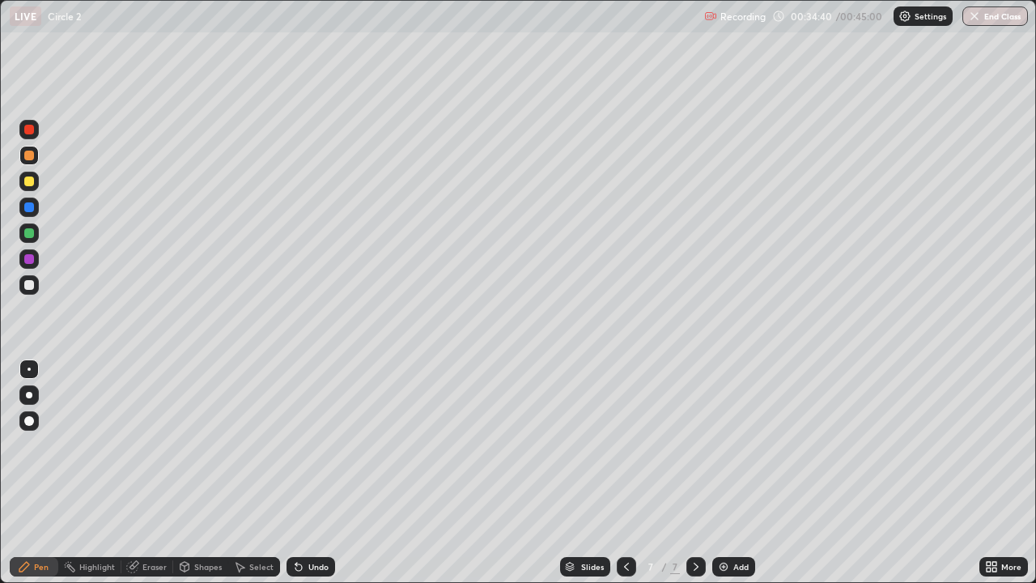
click at [149, 473] on div "Eraser" at bounding box center [154, 567] width 24 height 8
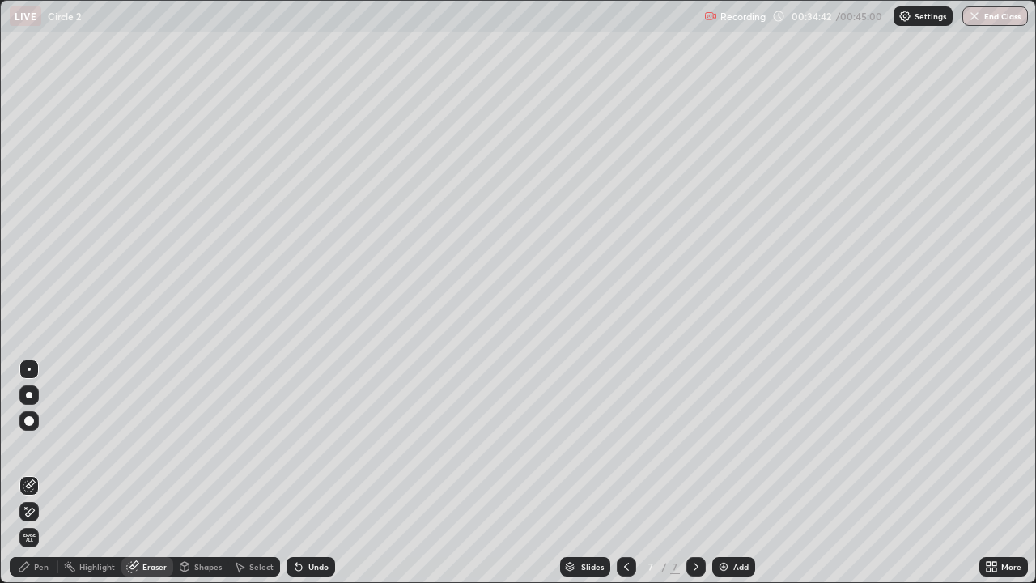
click at [35, 473] on div "Pen" at bounding box center [41, 567] width 15 height 8
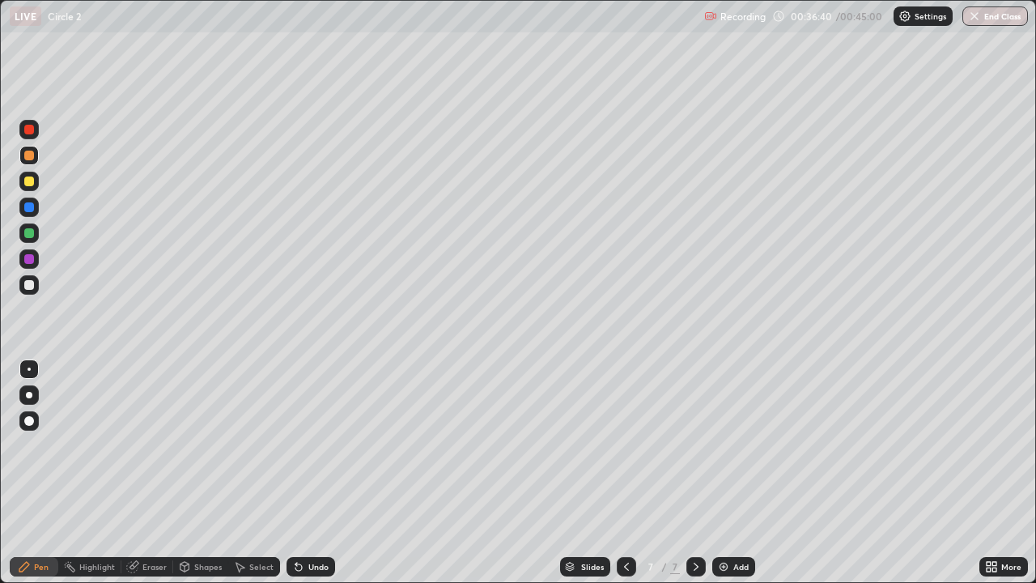
click at [202, 473] on div "Shapes" at bounding box center [208, 567] width 28 height 8
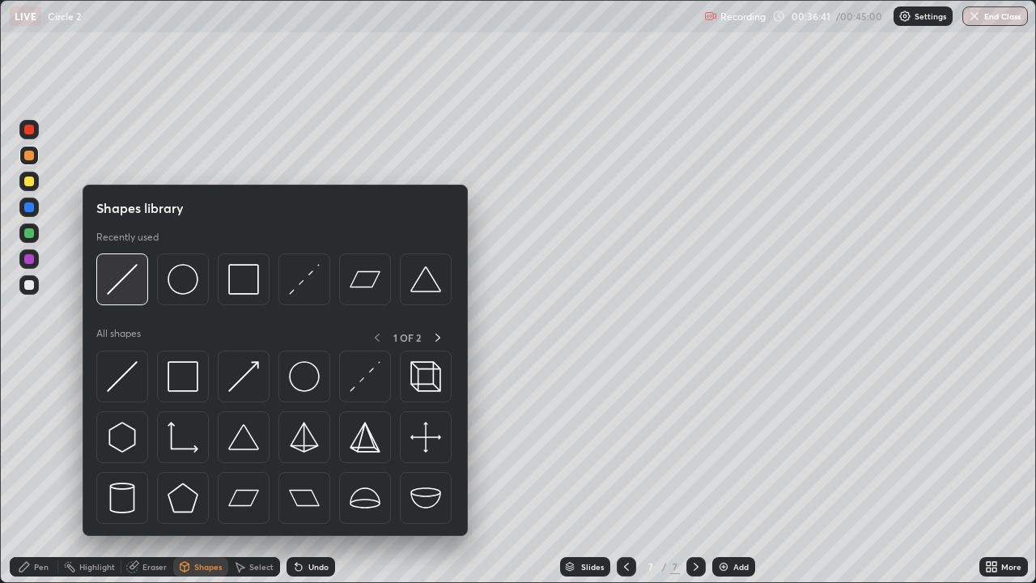
click at [130, 286] on img at bounding box center [122, 279] width 31 height 31
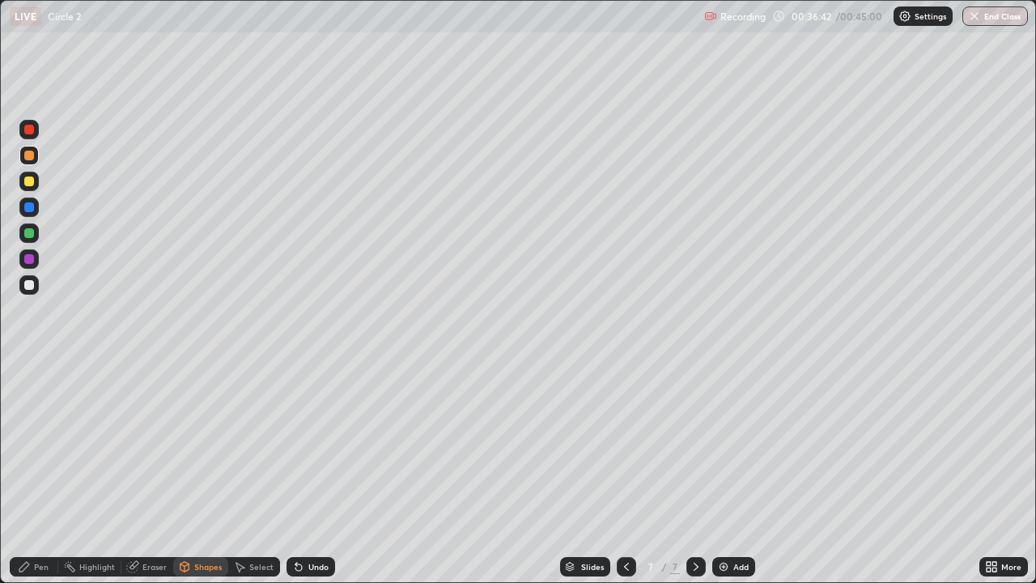
click at [30, 131] on div at bounding box center [29, 130] width 10 height 10
click at [25, 183] on div at bounding box center [29, 182] width 10 height 10
click at [730, 473] on div "Add" at bounding box center [733, 566] width 43 height 19
click at [42, 473] on div "Pen" at bounding box center [41, 567] width 15 height 8
click at [30, 230] on div at bounding box center [29, 233] width 10 height 10
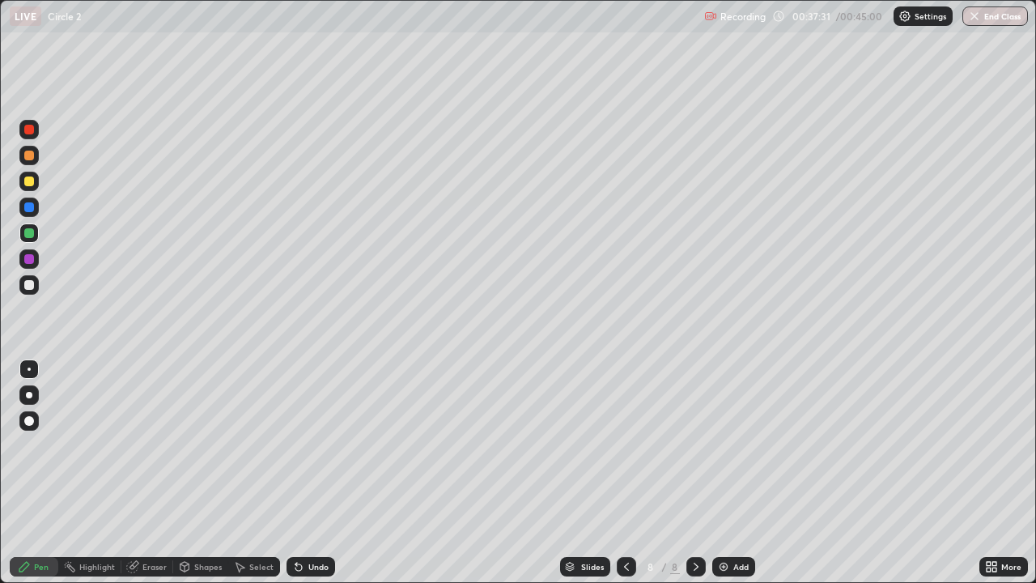
click at [620, 473] on icon at bounding box center [626, 566] width 13 height 13
click at [695, 473] on icon at bounding box center [696, 566] width 13 height 13
click at [30, 286] on div at bounding box center [29, 285] width 10 height 10
click at [988, 22] on button "End Class" at bounding box center [996, 15] width 64 height 19
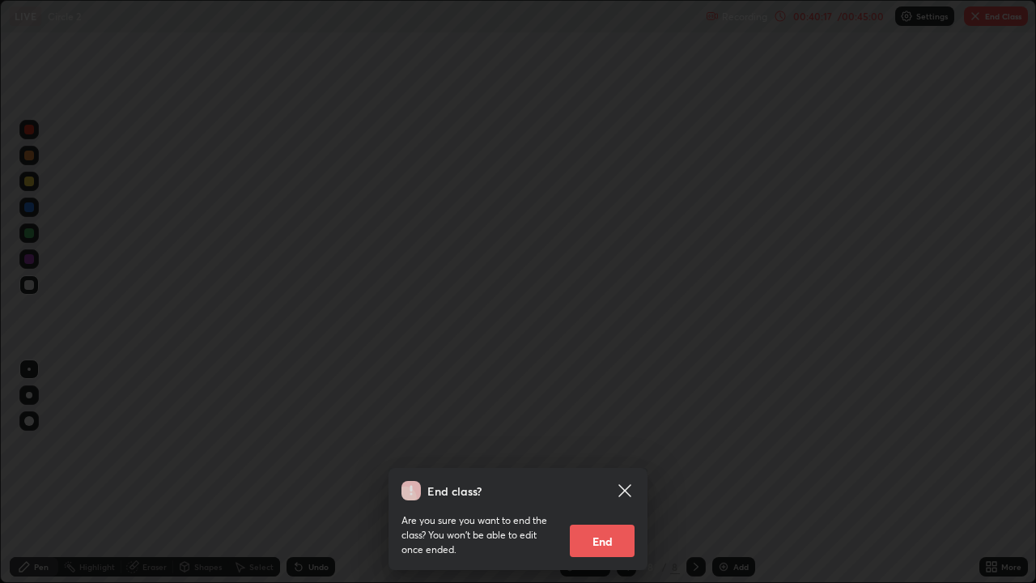
click at [611, 473] on button "End" at bounding box center [602, 541] width 65 height 32
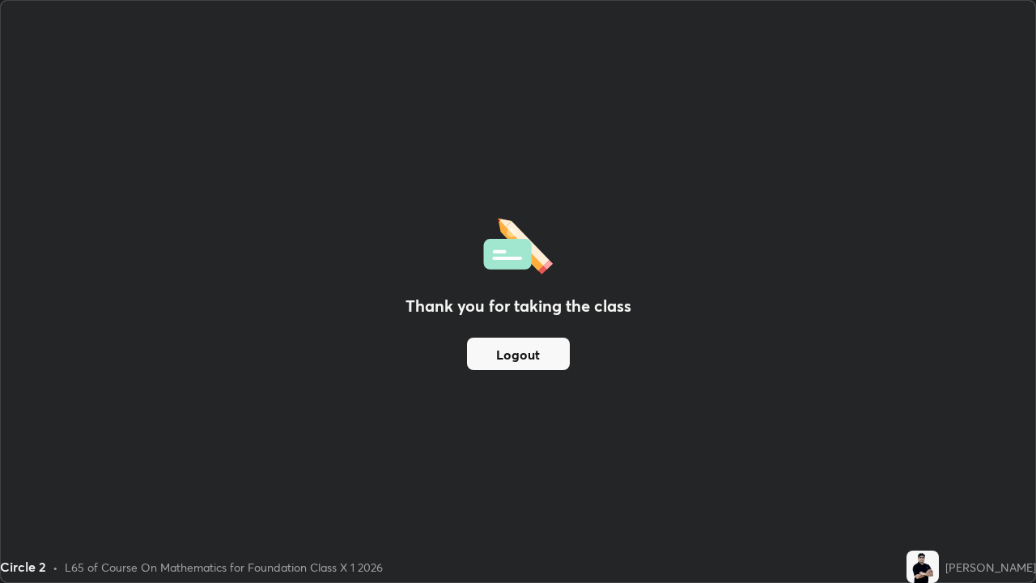
click at [499, 352] on button "Logout" at bounding box center [518, 354] width 103 height 32
click at [499, 358] on button "Logout" at bounding box center [518, 354] width 103 height 32
click at [506, 357] on button "Logout" at bounding box center [518, 354] width 103 height 32
